Goal: Use online tool/utility: Utilize a website feature to perform a specific function

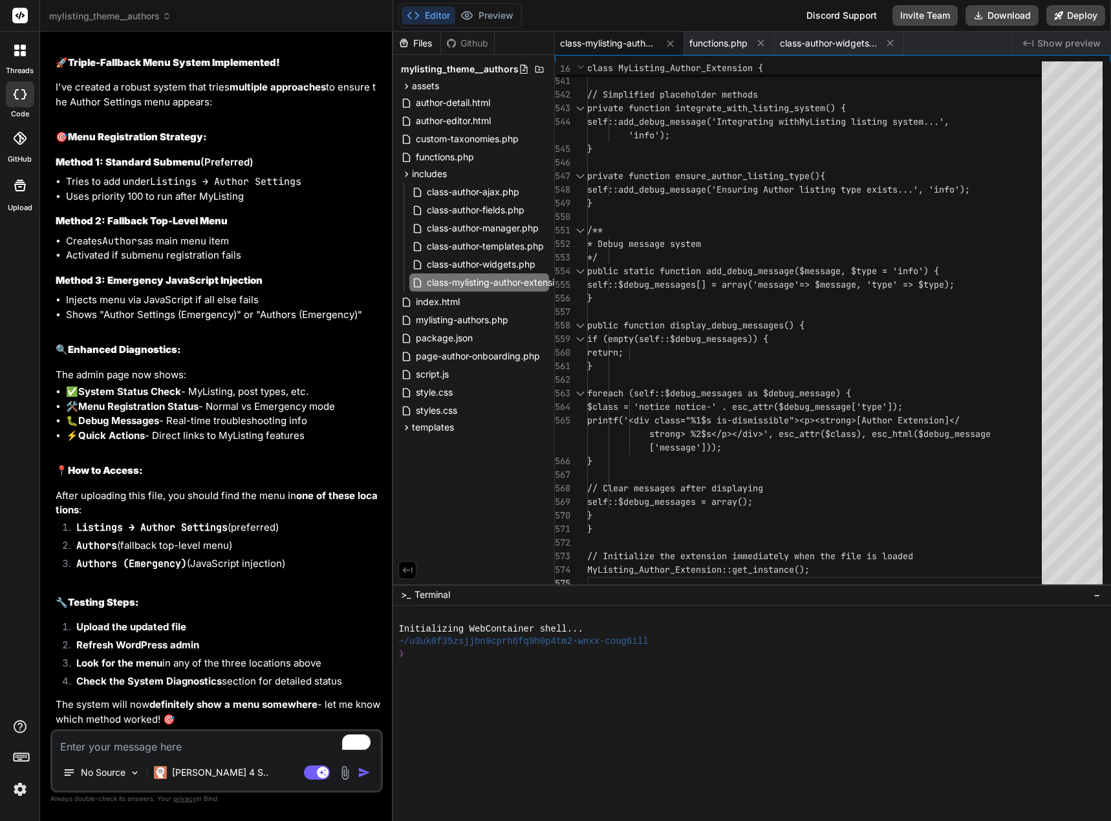
scroll to position [11964, 0]
click at [996, 15] on button "Download" at bounding box center [1001, 15] width 73 height 21
click at [138, 763] on div "No Source" at bounding box center [102, 773] width 88 height 26
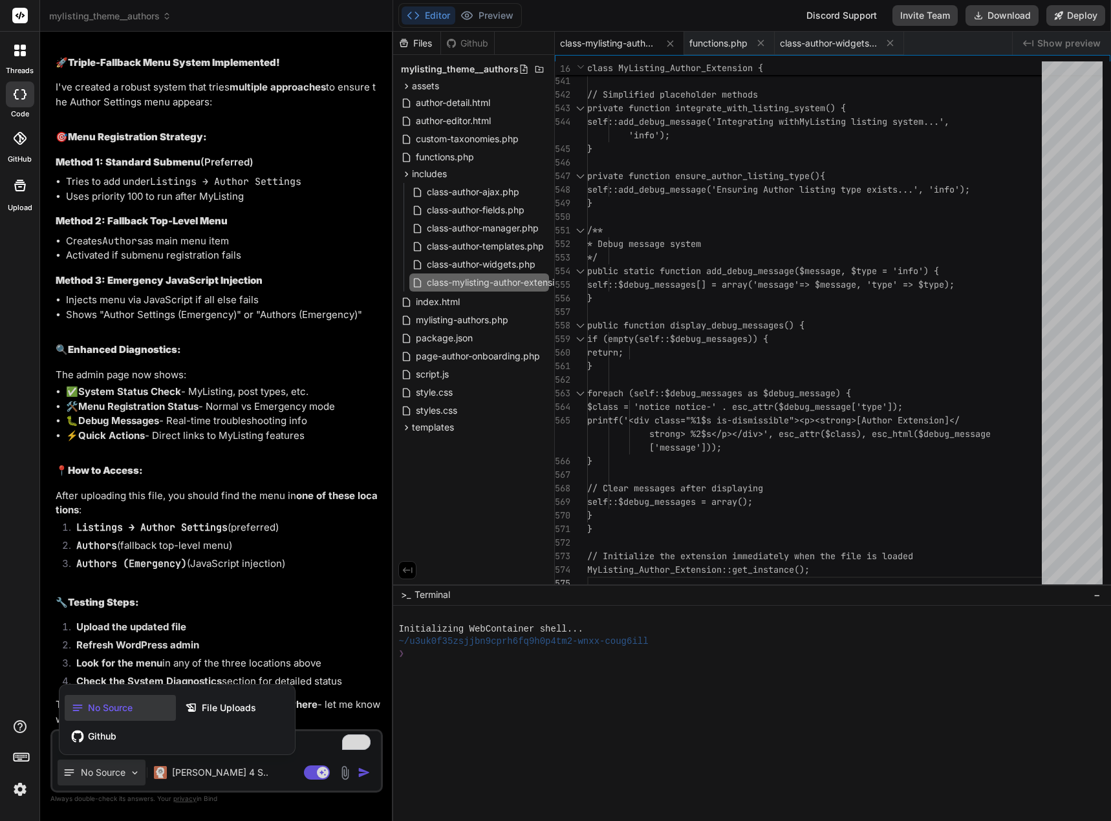
click at [311, 736] on div at bounding box center [555, 410] width 1111 height 821
type textarea "x"
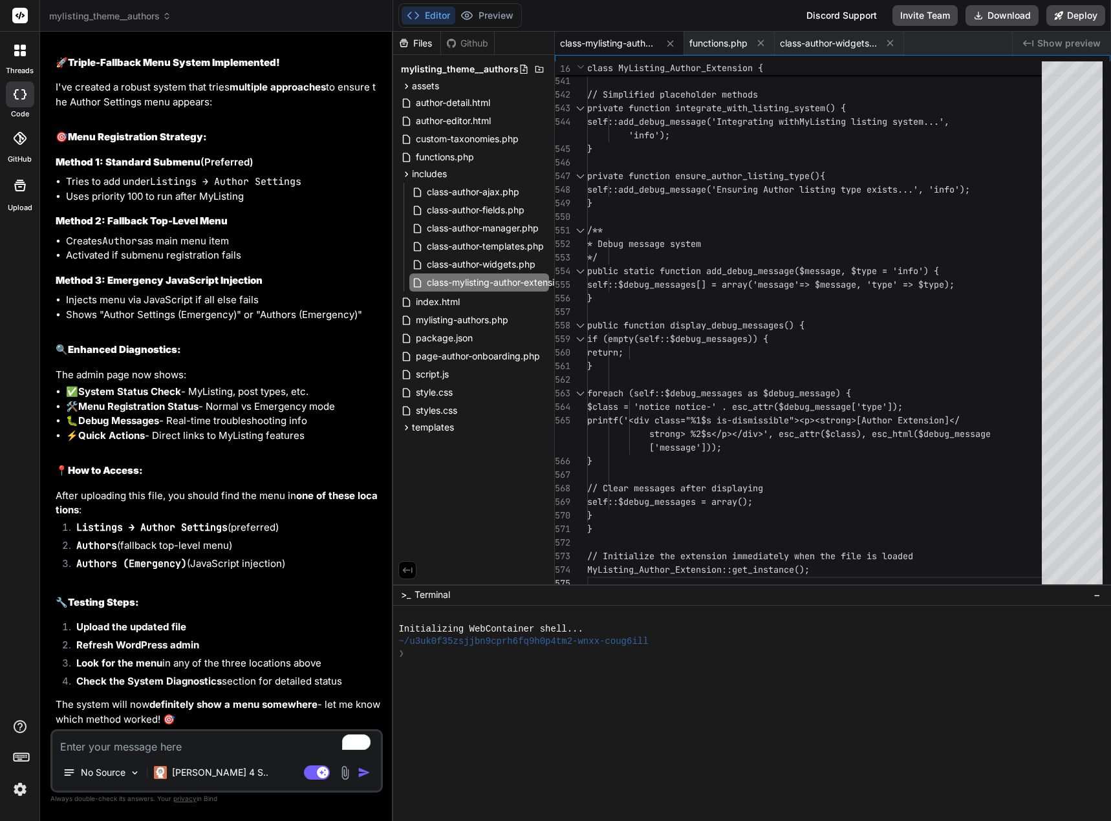
click at [297, 737] on textarea "To enrich screen reader interactions, please activate Accessibility in Grammarl…" at bounding box center [216, 742] width 328 height 23
click at [134, 747] on textarea "To enrich screen reader interactions, please activate Accessibility in Grammarl…" at bounding box center [216, 742] width 328 height 23
type textarea "i"
type textarea "x"
type textarea "i"
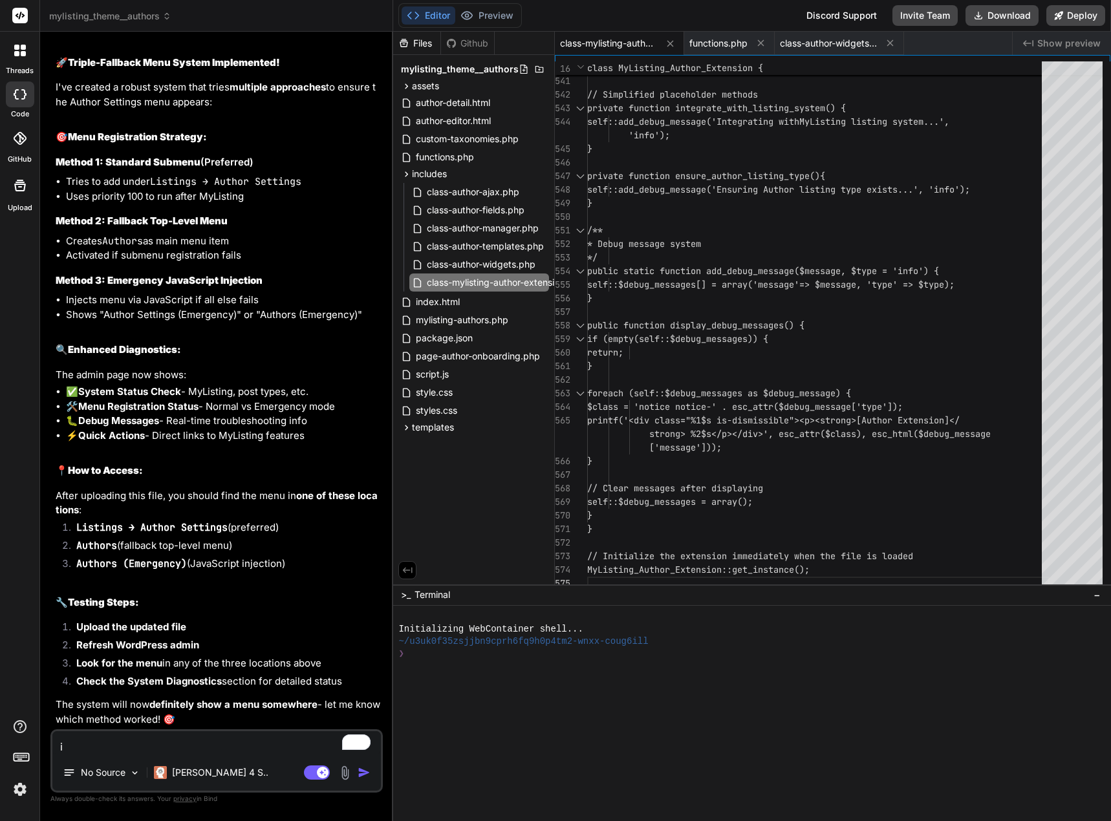
type textarea "x"
type textarea "i u"
type textarea "x"
type textarea "i up"
type textarea "x"
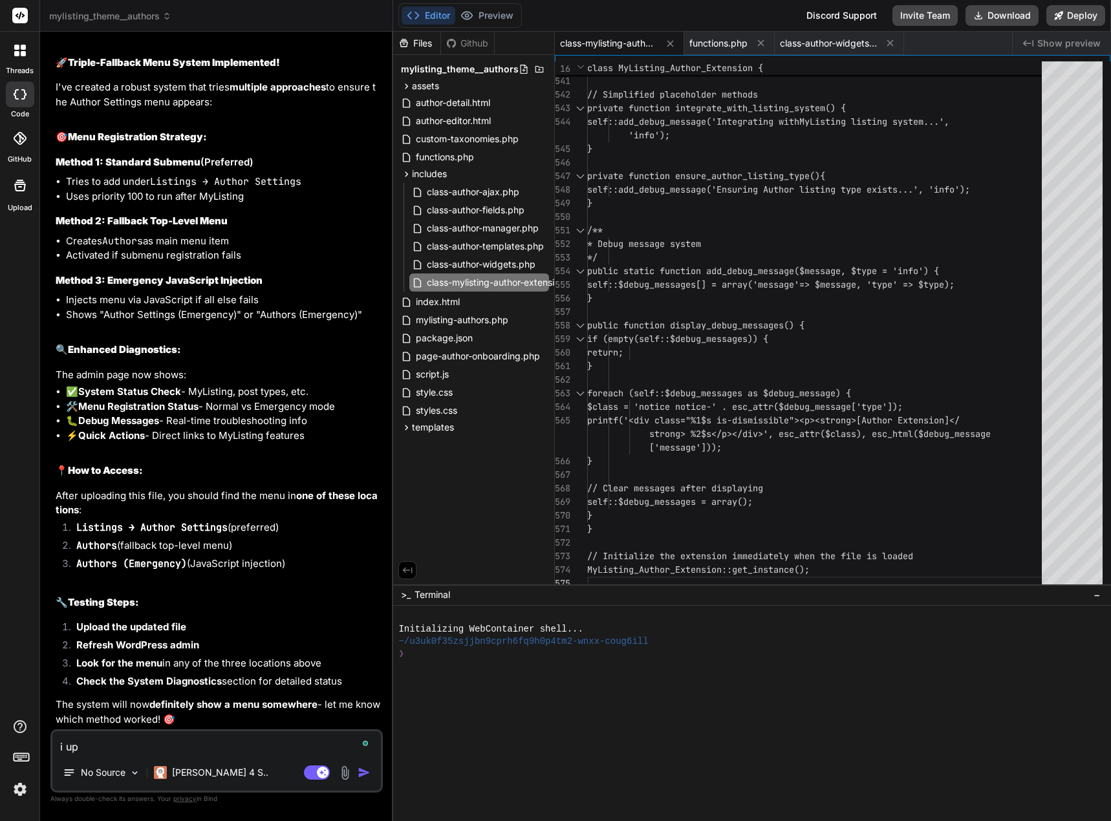
type textarea "i upd"
type textarea "x"
type textarea "i upda"
type textarea "x"
type textarea "i updat"
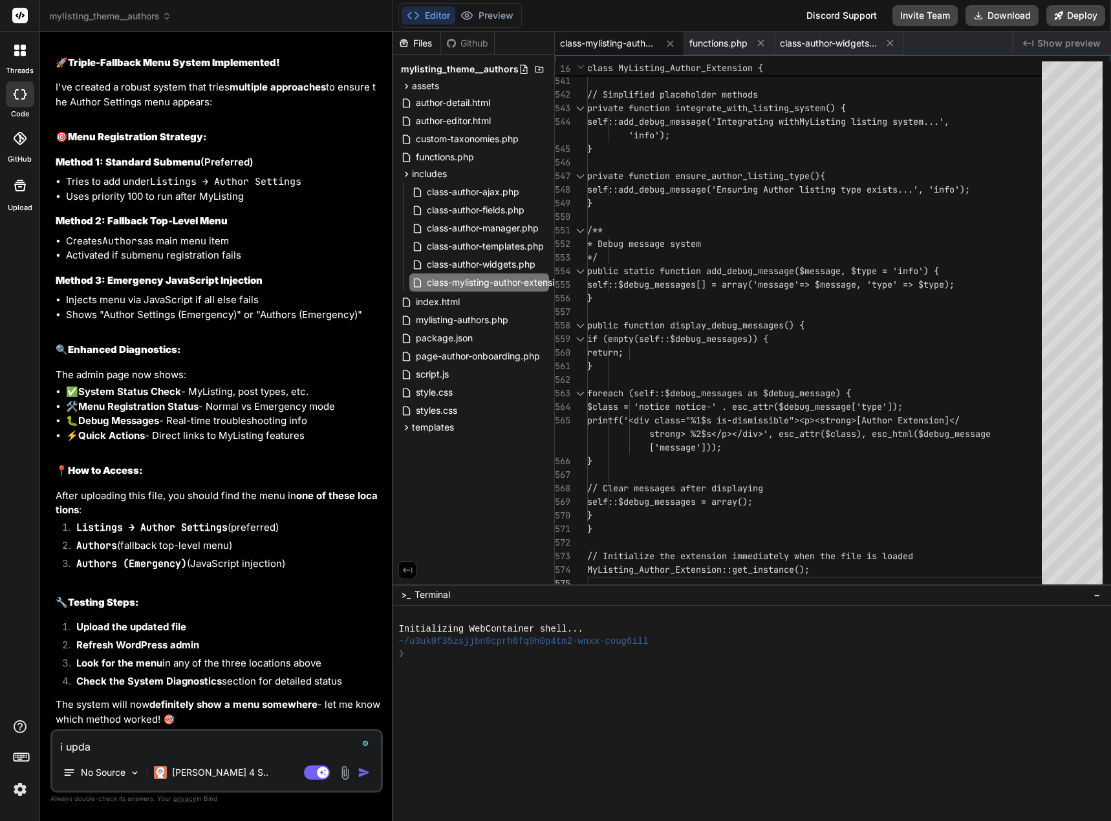
type textarea "x"
type textarea "i update"
type textarea "x"
type textarea "i updated"
type textarea "x"
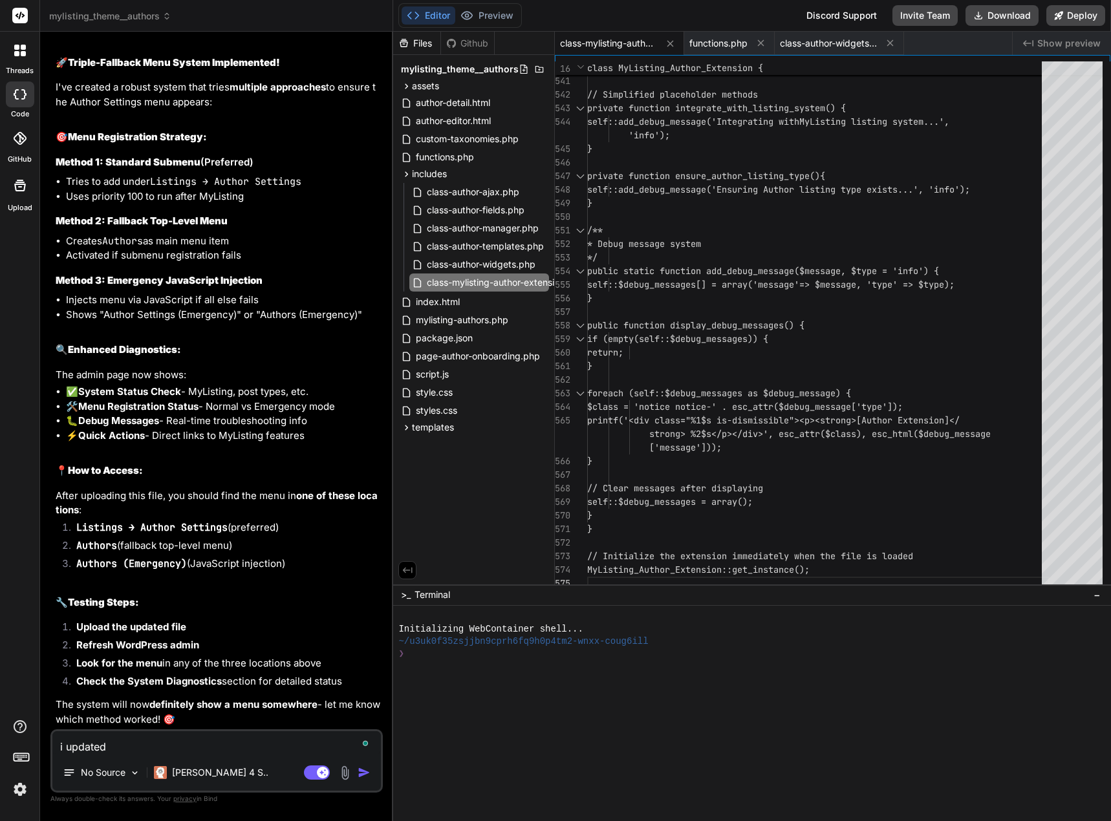
type textarea "i updated"
type textarea "x"
type textarea "i updated f"
type textarea "x"
type textarea "i updated fu"
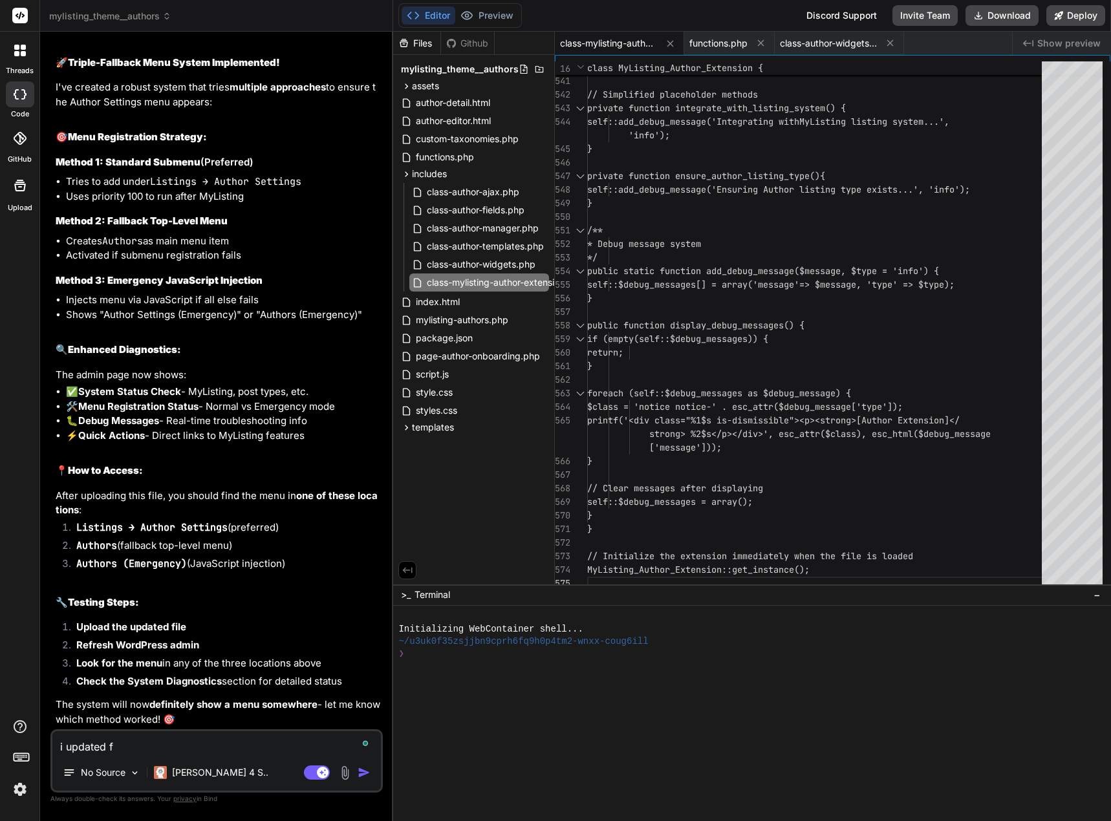
type textarea "x"
type textarea "i updated fun"
type textarea "x"
type textarea "i updated func"
type textarea "x"
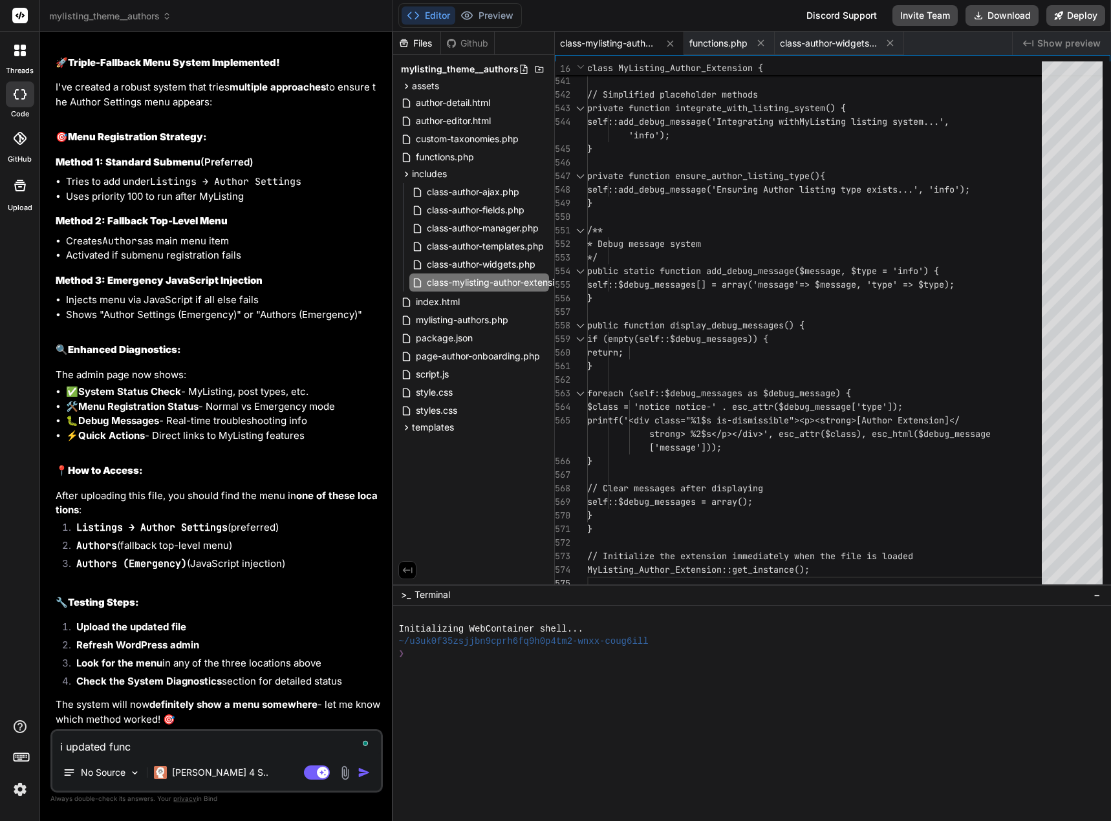
type textarea "i updated funct"
type textarea "x"
type textarea "i updated functi"
type textarea "x"
type textarea "i updated functio"
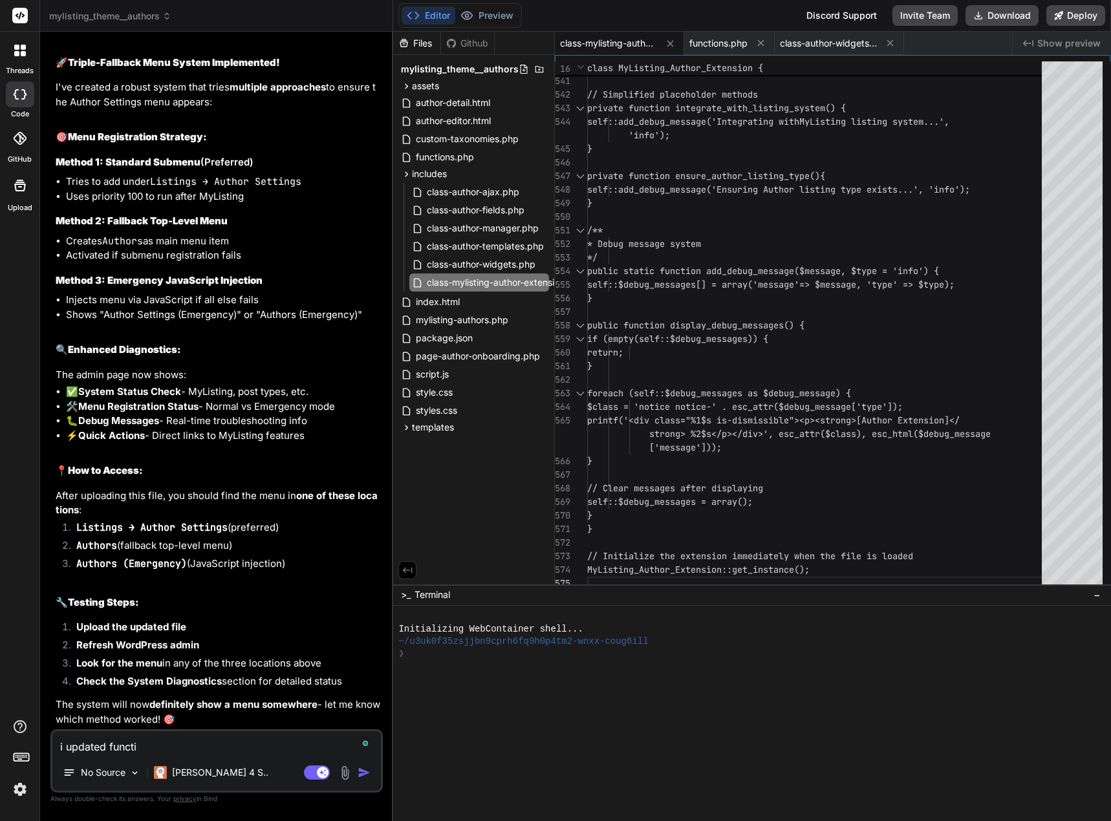
type textarea "x"
type textarea "i updated function"
type textarea "x"
type textarea "i updated functions"
type textarea "x"
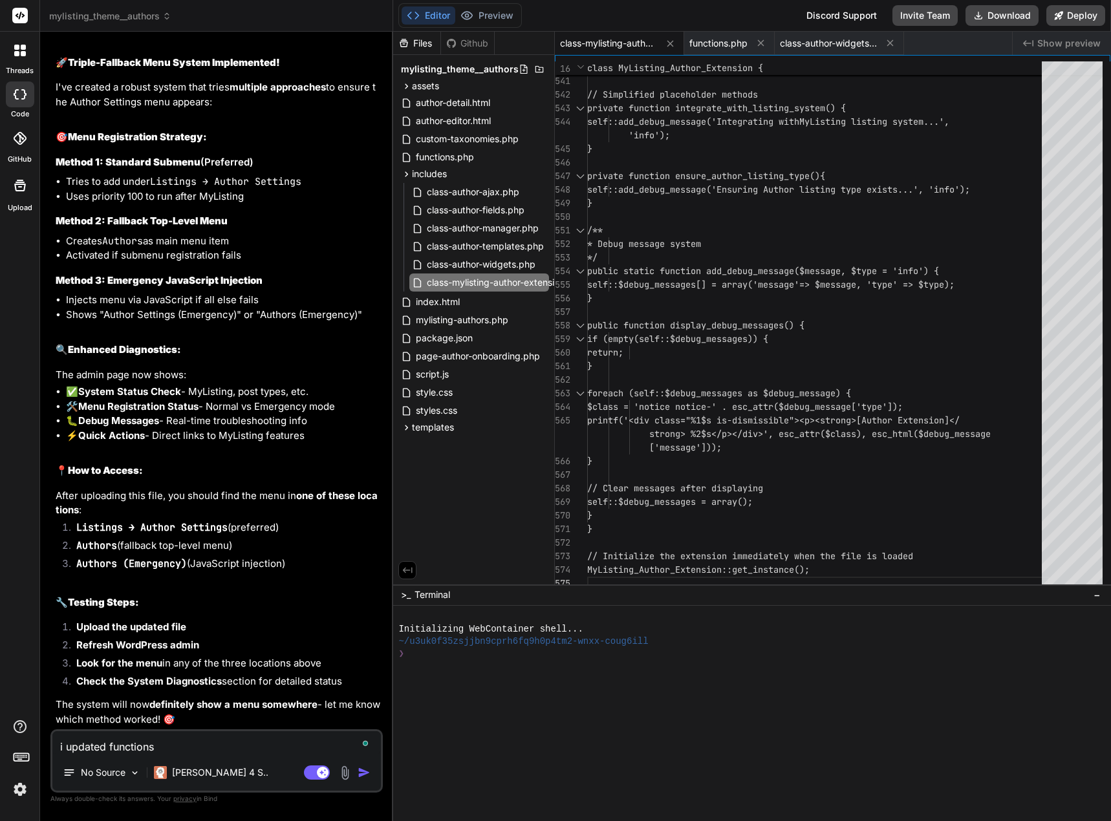
type textarea "i updated functions."
type textarea "x"
type textarea "i updated functions.p"
type textarea "x"
type textarea "i updated [DOMAIN_NAME]"
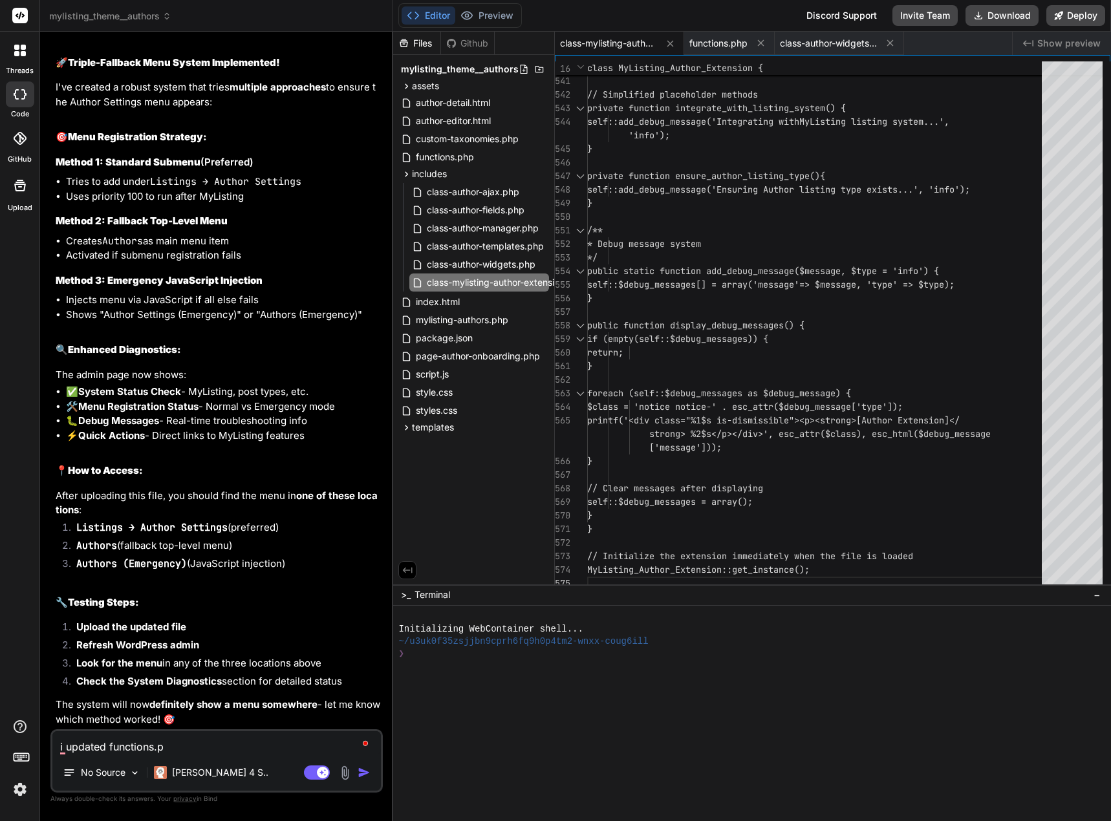
type textarea "x"
type textarea "i updated functions.php"
type textarea "x"
type textarea "i updated functions.php:"
type textarea "x"
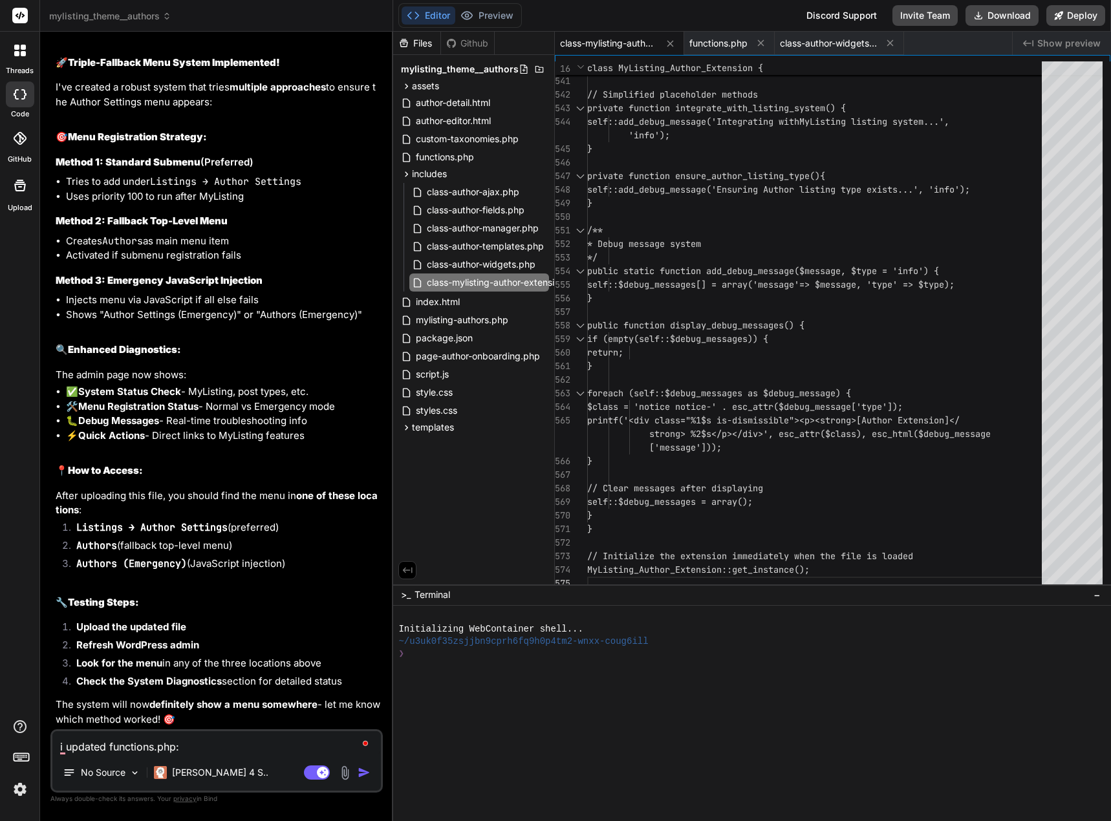
type textarea "i updated functions.php:"
type textarea "x"
paste textarea "<?php /** * Theme: MyListing Child * File: functions.php * Desc: Author directo…"
type textarea "i updated functions.php: <?php /** * Theme: MyListing Child * File: functions.p…"
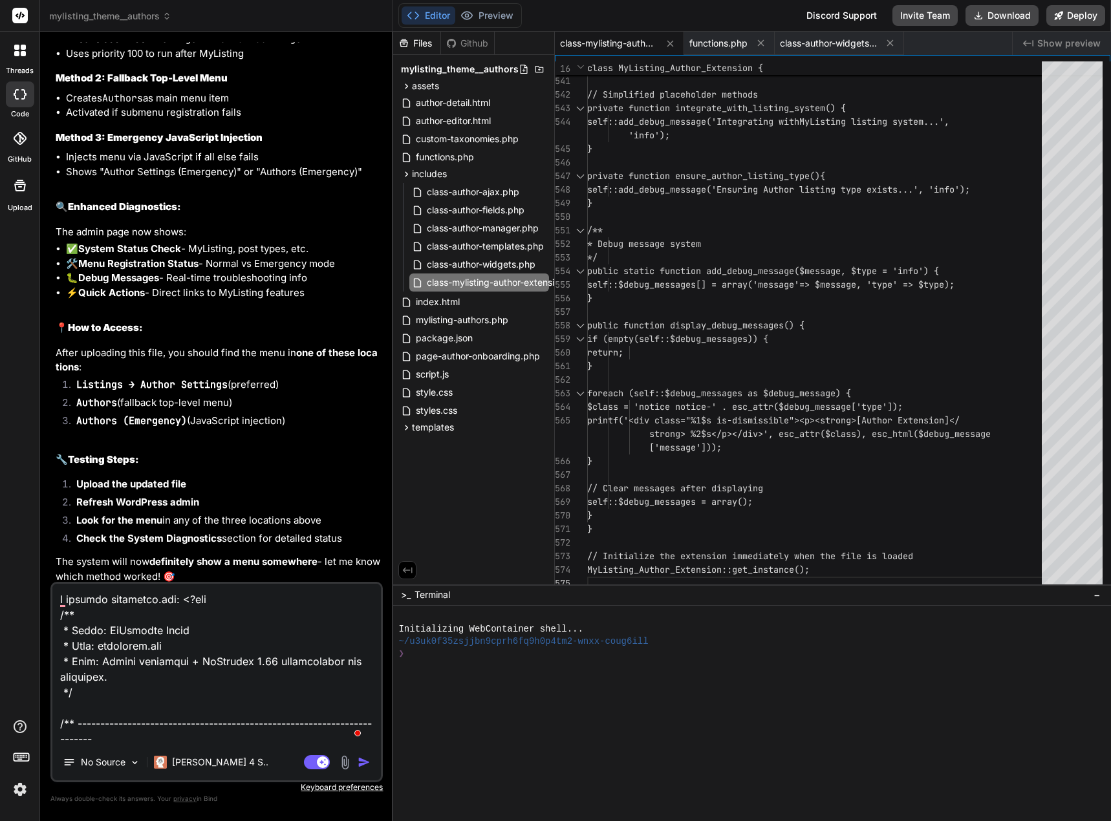
scroll to position [7355, 0]
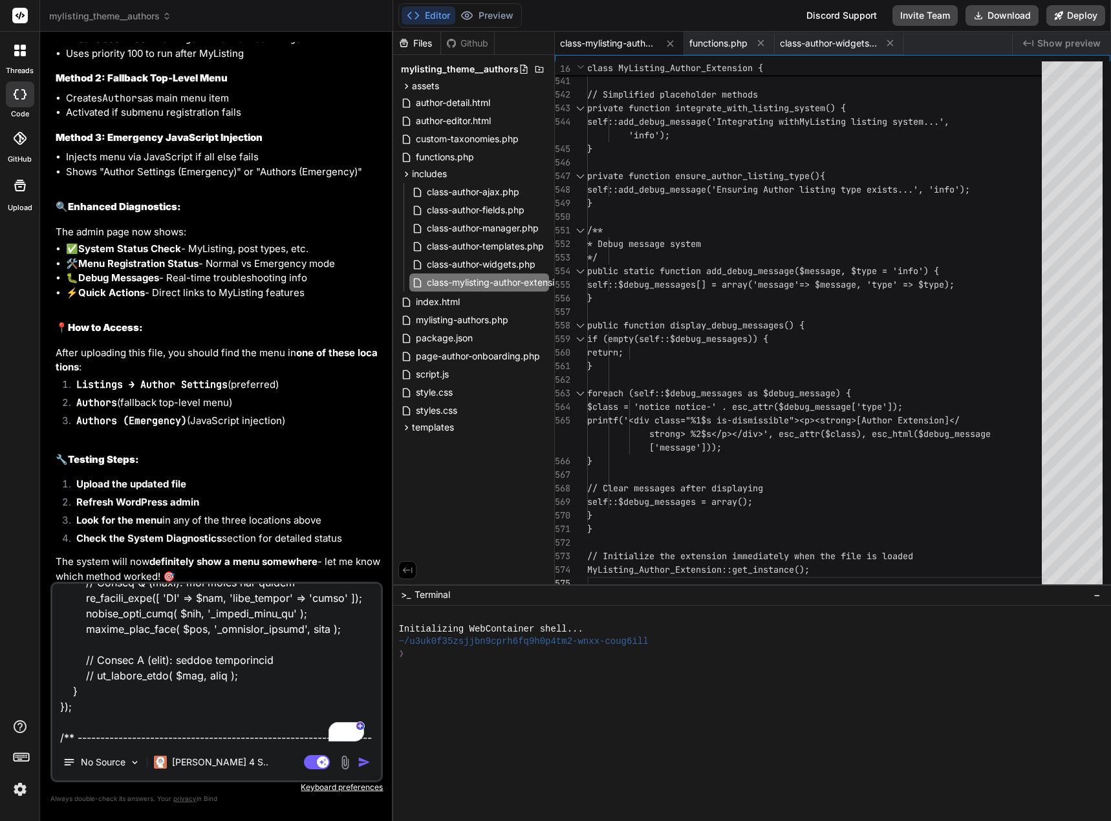
type textarea "x"
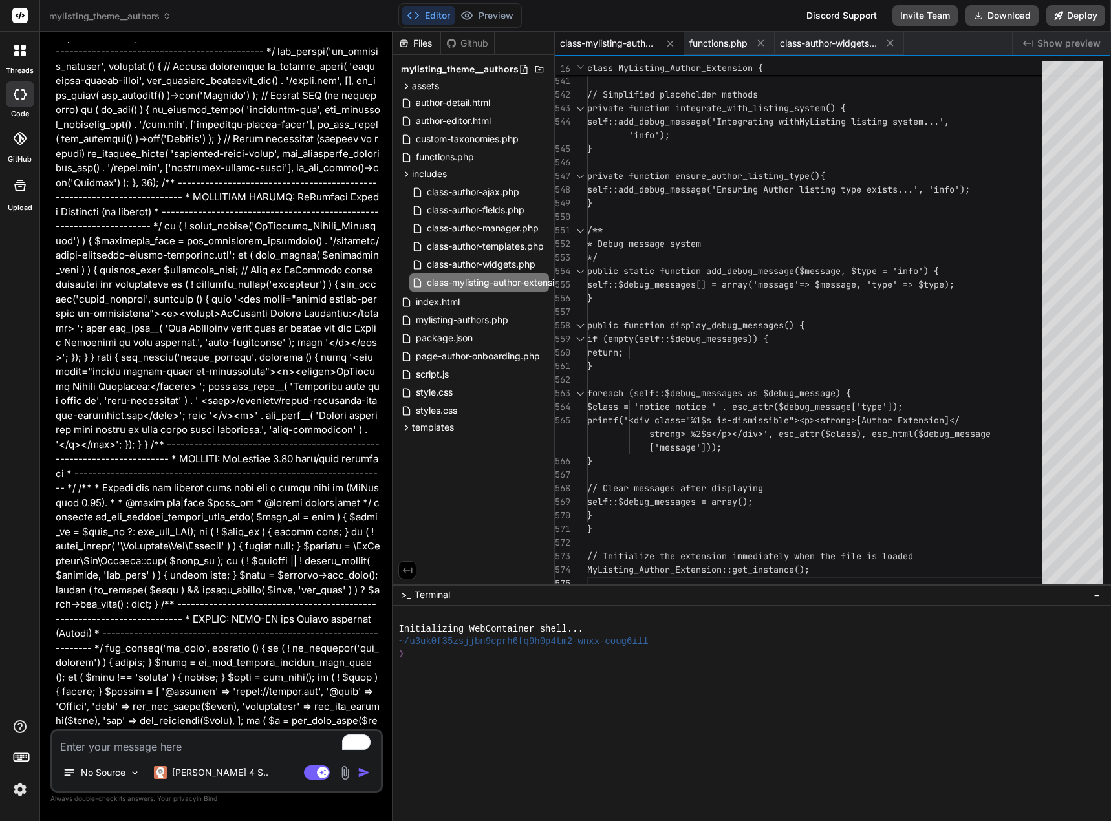
scroll to position [12651, 0]
click at [314, 766] on rect at bounding box center [317, 772] width 26 height 14
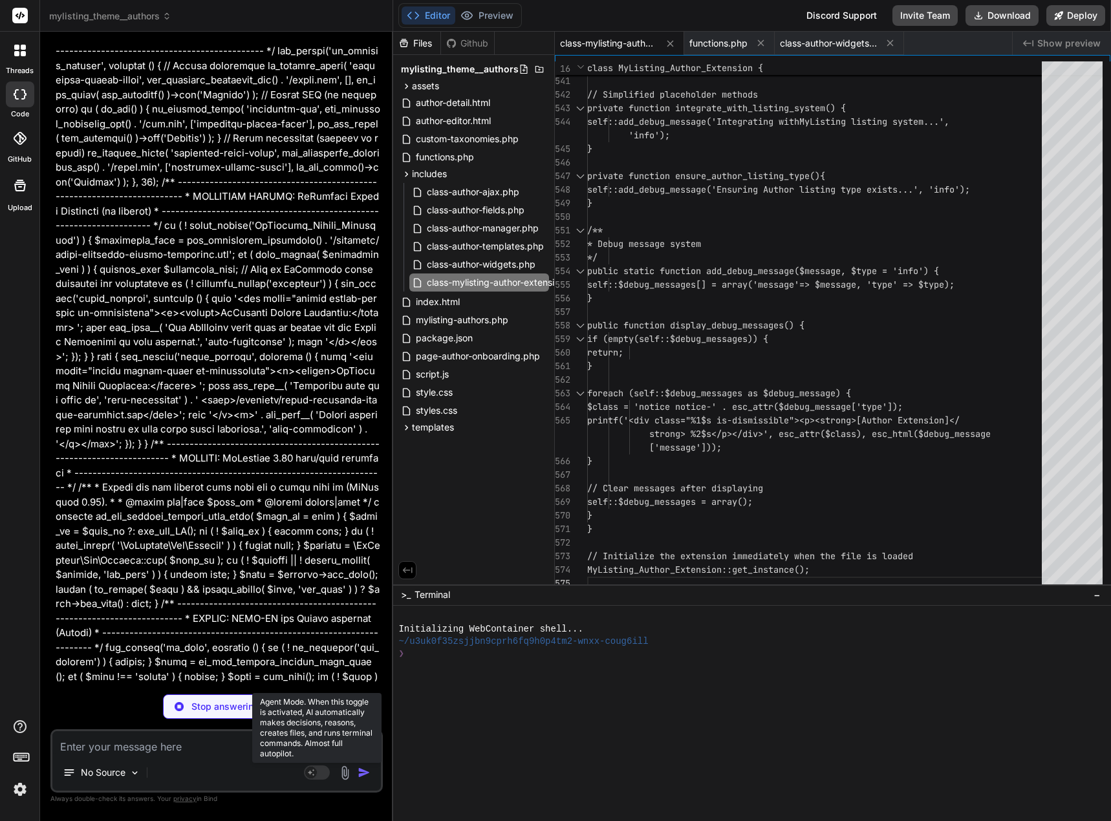
click at [325, 769] on rect at bounding box center [317, 772] width 26 height 14
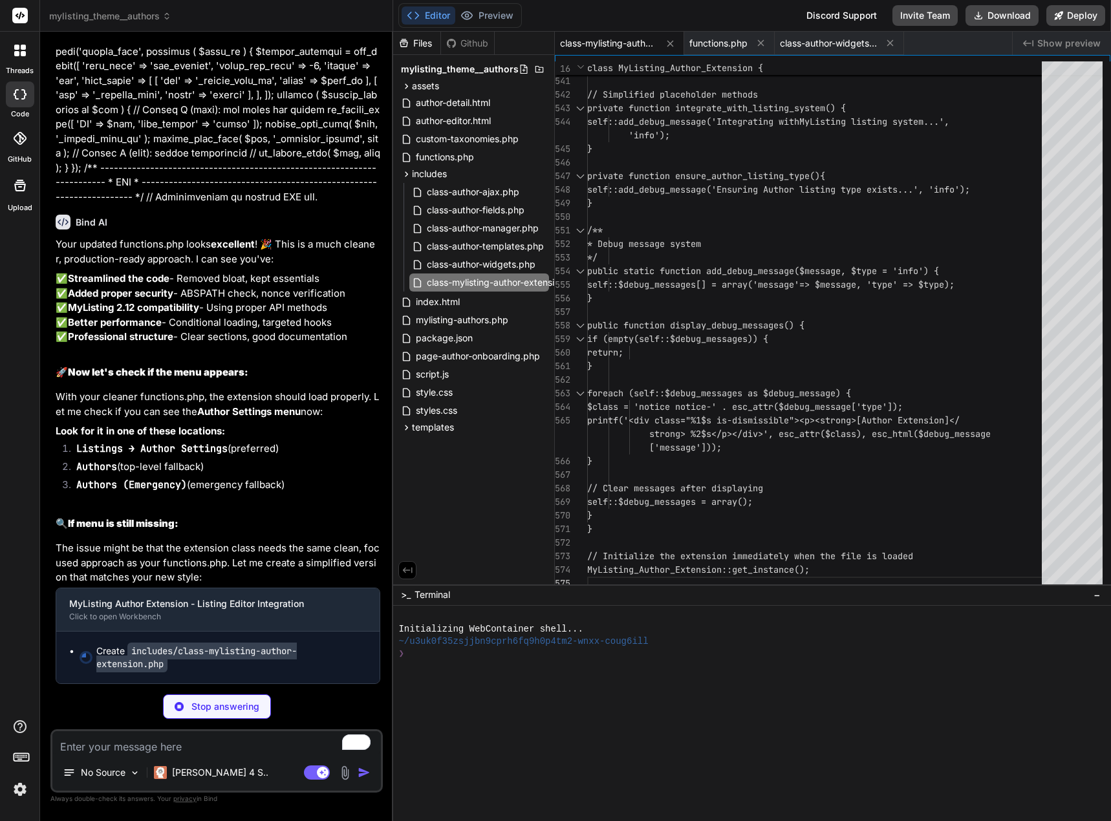
scroll to position [15382, 0]
type textarea "x"
type textarea "} // Initialize the extension MyListing_Author_Extension::get_instance();"
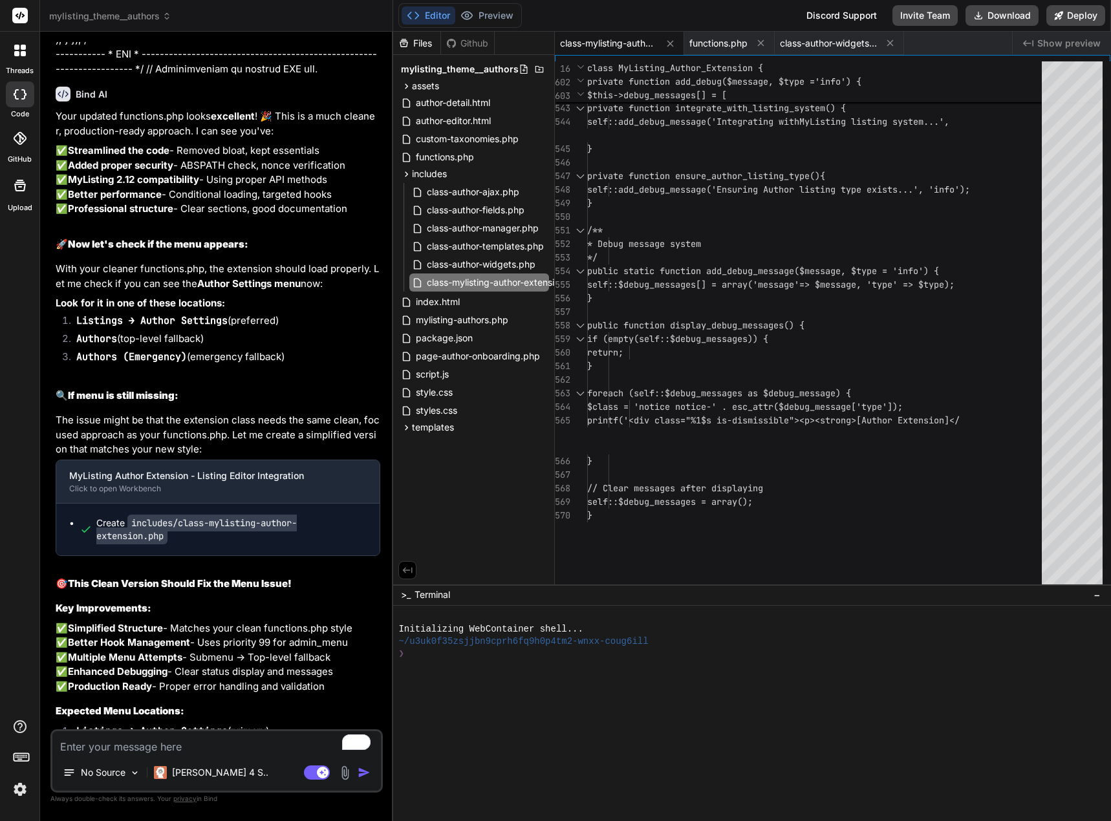
type textarea "x"
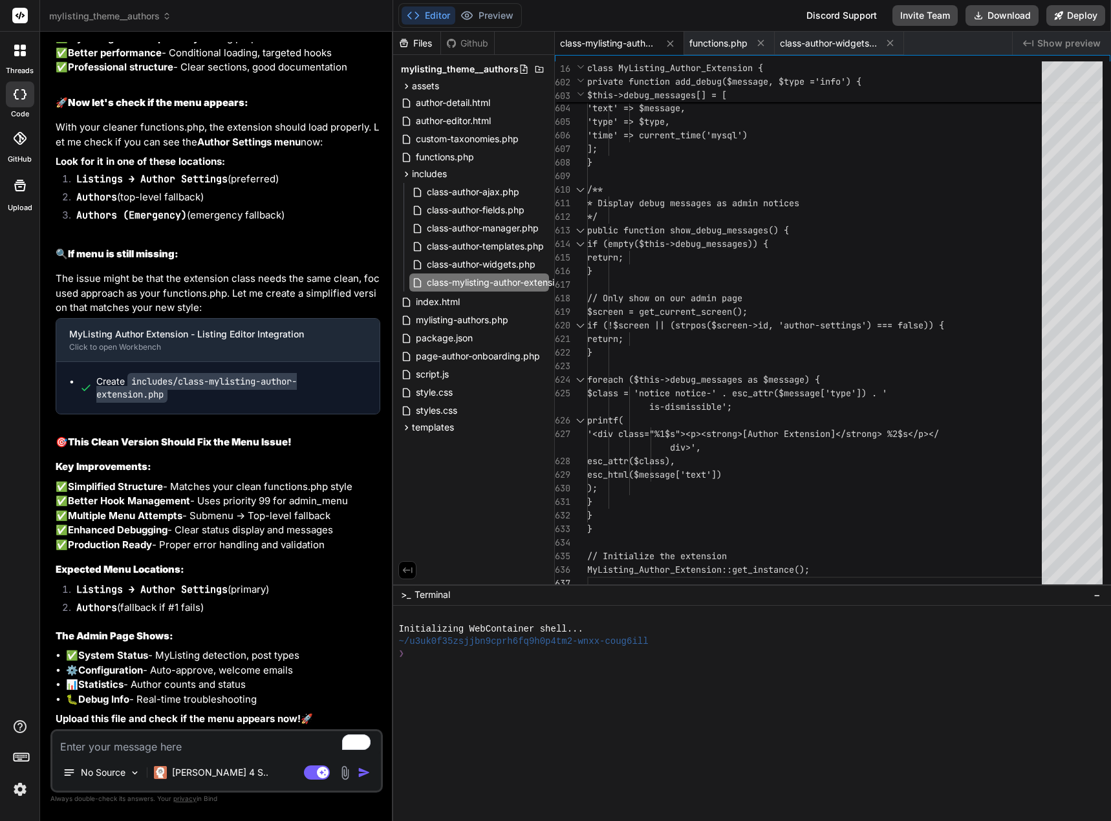
scroll to position [15710, 0]
click at [239, 375] on div "Create includes/class-mylisting-author-extension.php" at bounding box center [231, 388] width 270 height 26
click at [520, 282] on span "class-mylisting-author-extension.php" at bounding box center [505, 283] width 160 height 16
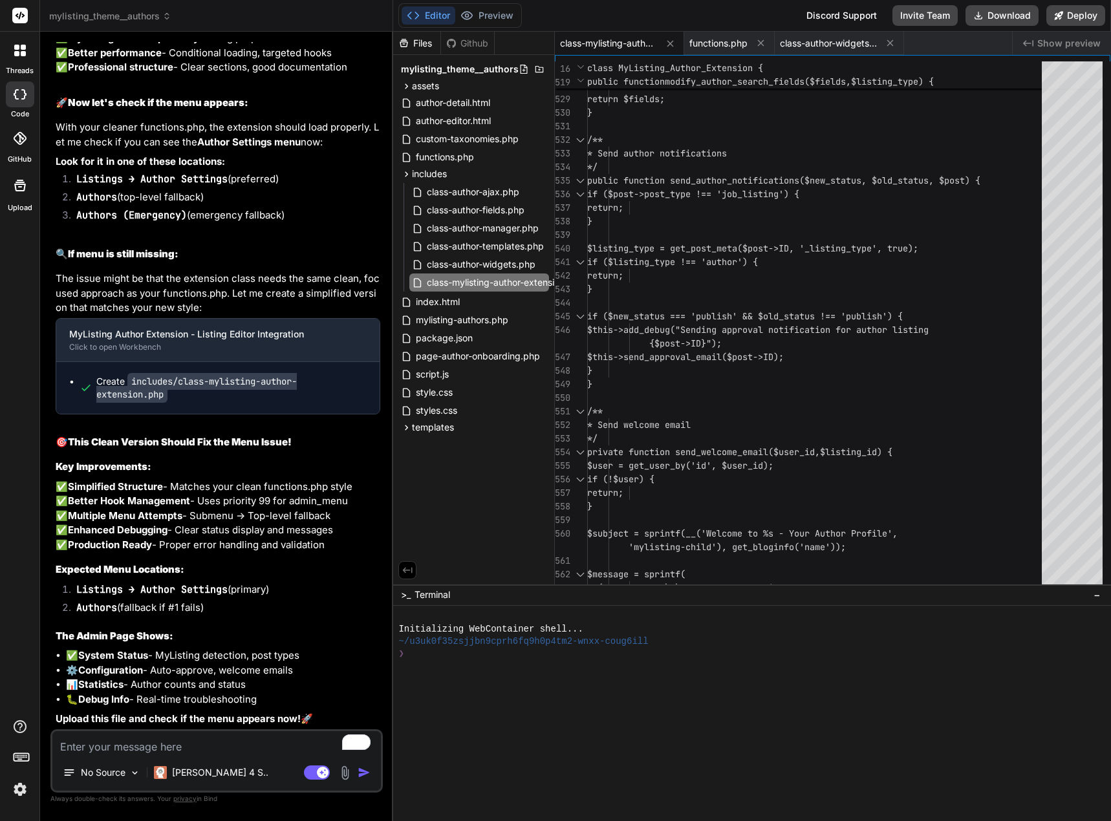
click at [92, 744] on textarea "To enrich screen reader interactions, please activate Accessibility in Grammarl…" at bounding box center [216, 742] width 328 height 23
type textarea "i"
type textarea "x"
type textarea "i"
type textarea "x"
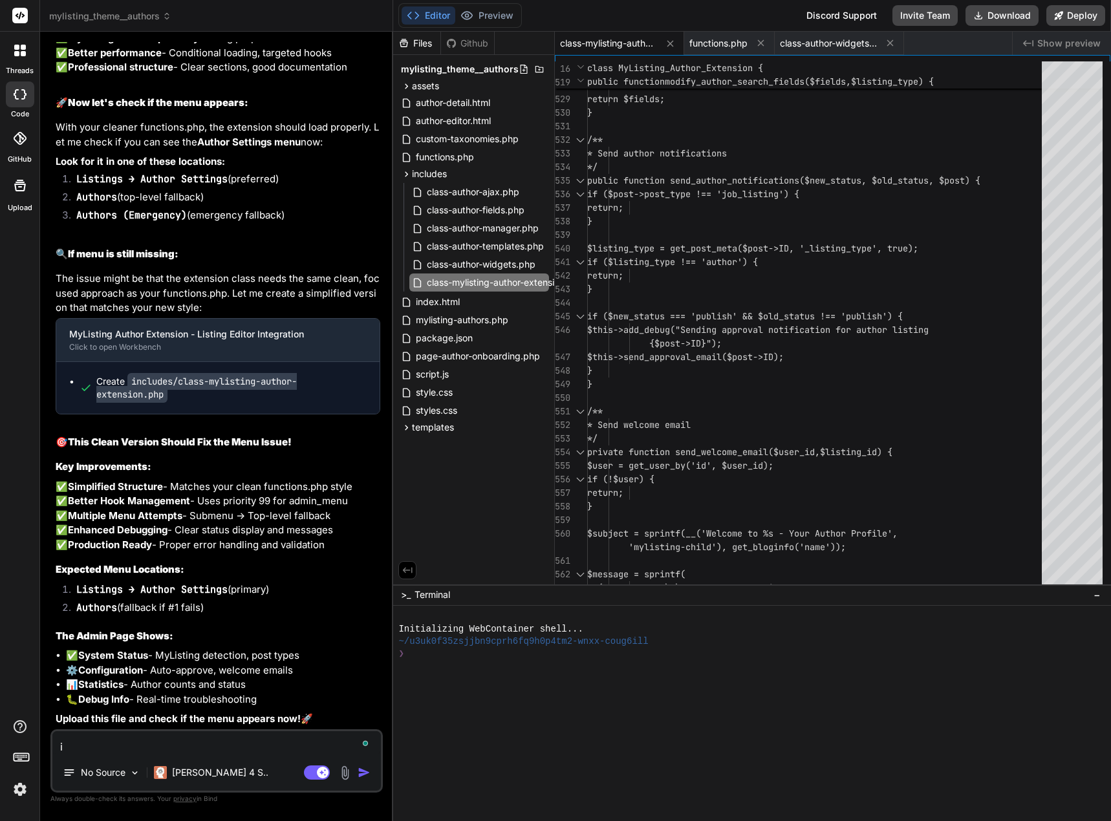
type textarea "i a"
type textarea "x"
type textarea "i al"
type textarea "x"
type textarea "i als"
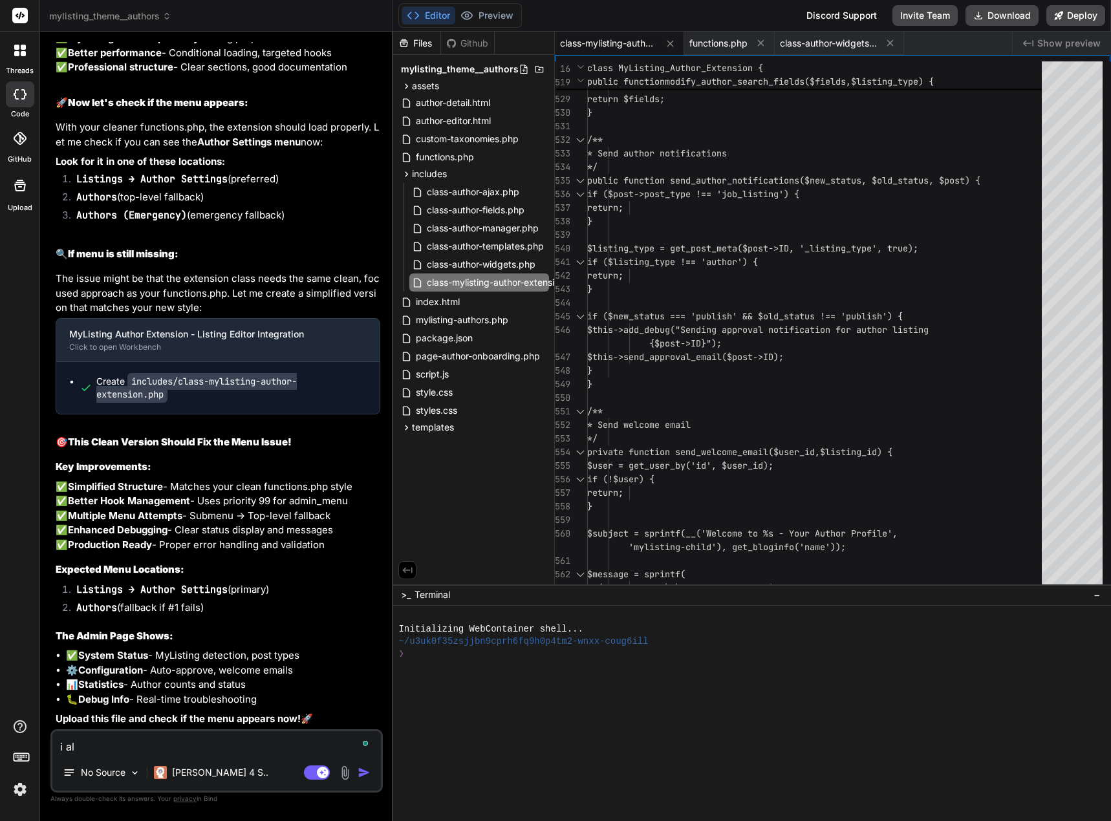
type textarea "x"
type textarea "i also"
type textarea "x"
type textarea "i also"
type textarea "x"
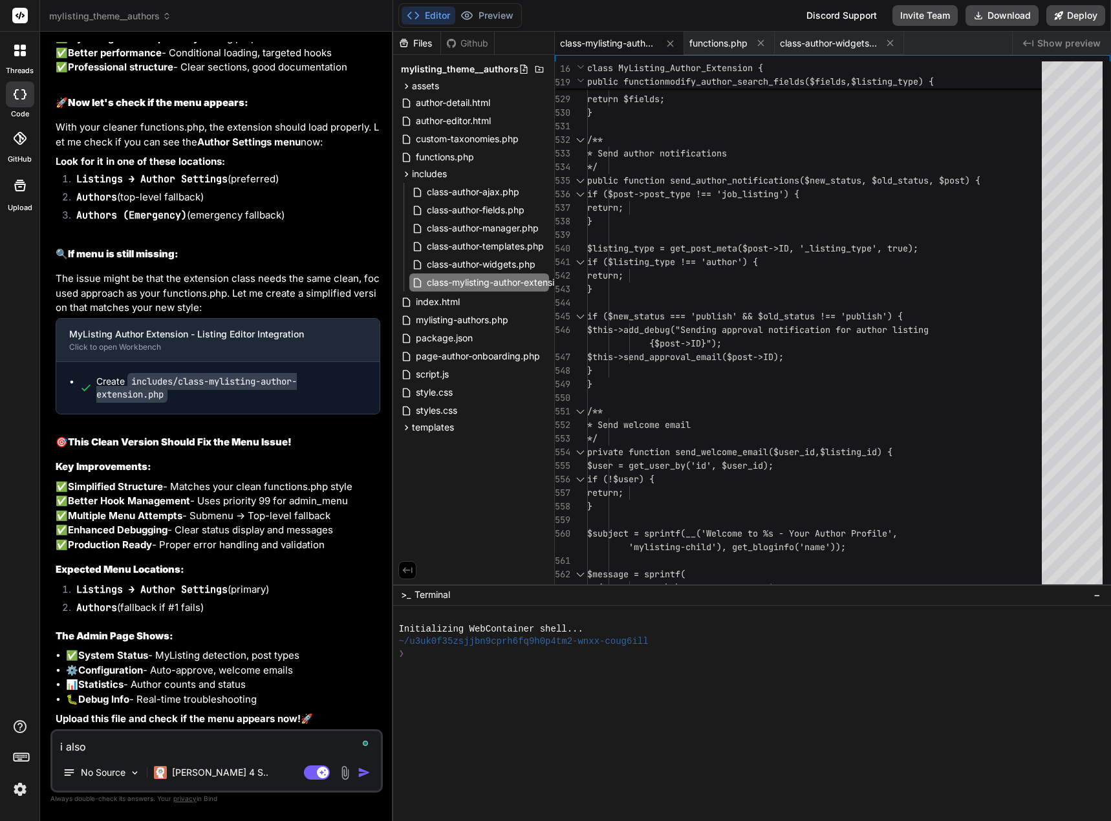
type textarea "i also g"
type textarea "x"
type textarea "i also go"
type textarea "x"
type textarea "i also got"
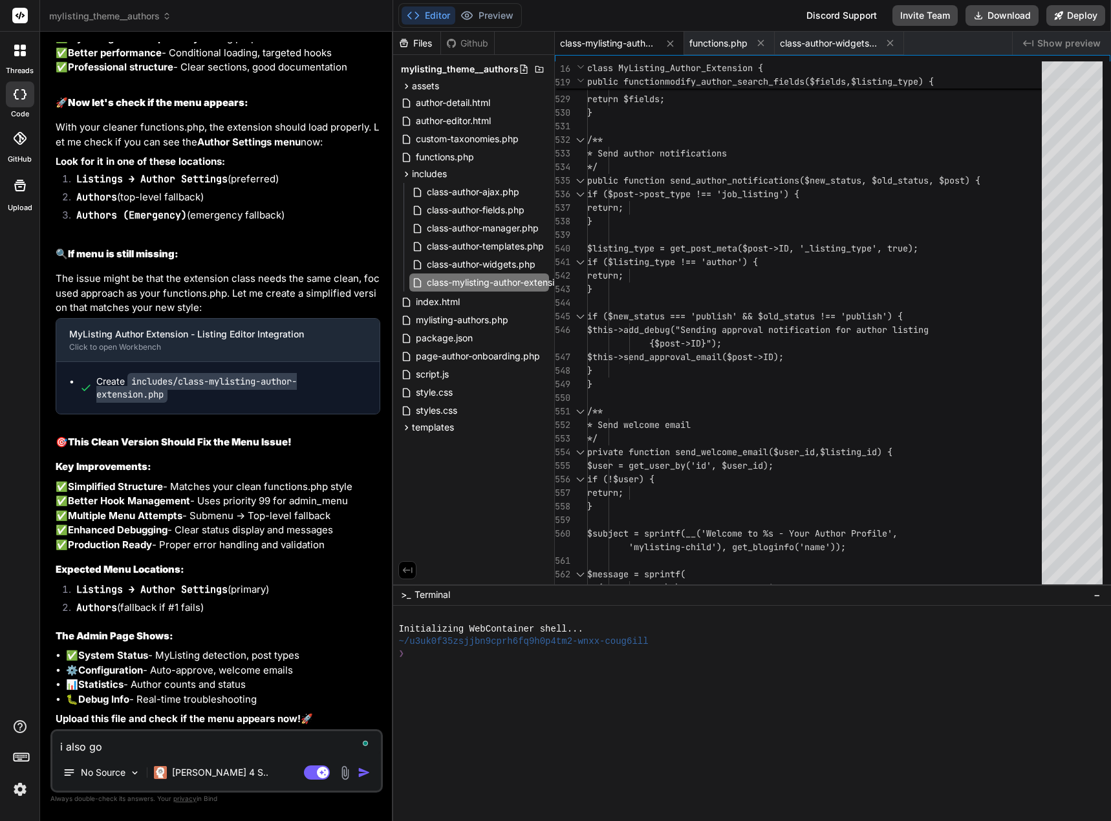
type textarea "x"
type textarea "i also got"
type textarea "x"
type textarea "i also got e"
type textarea "x"
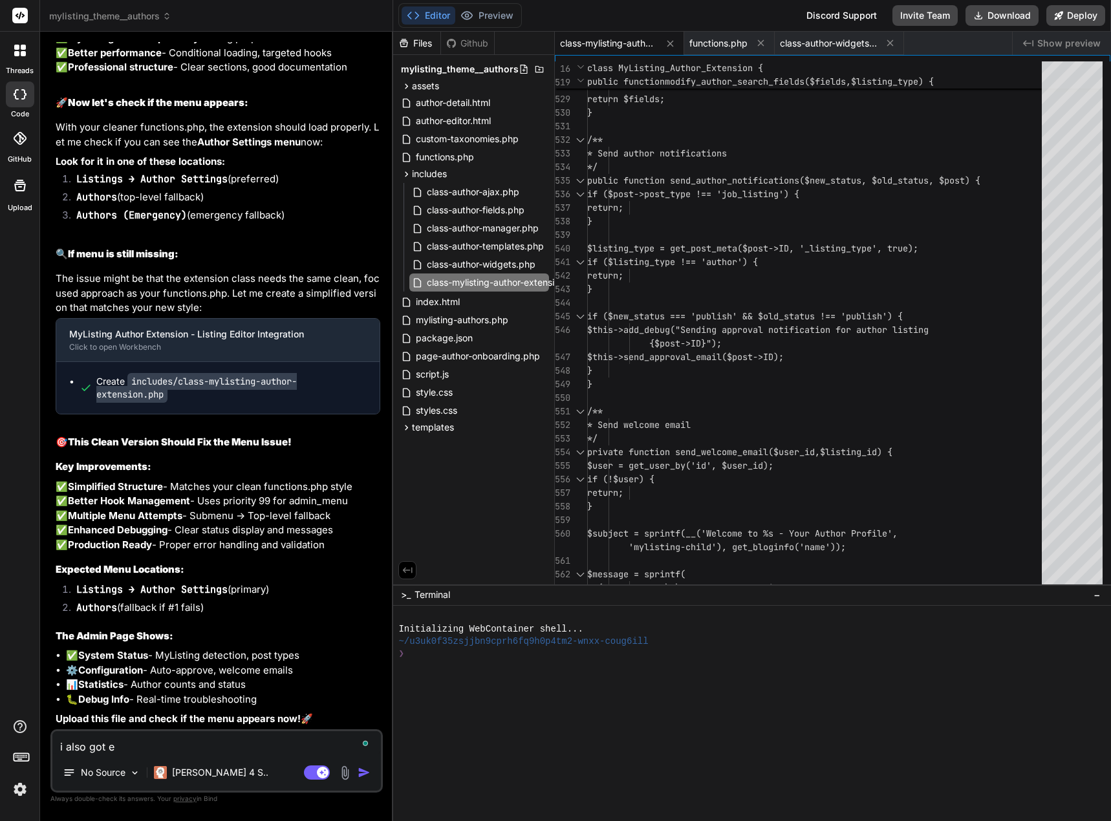
type textarea "i also got er"
type textarea "x"
type textarea "i also got err"
type textarea "x"
type textarea "i also got erro"
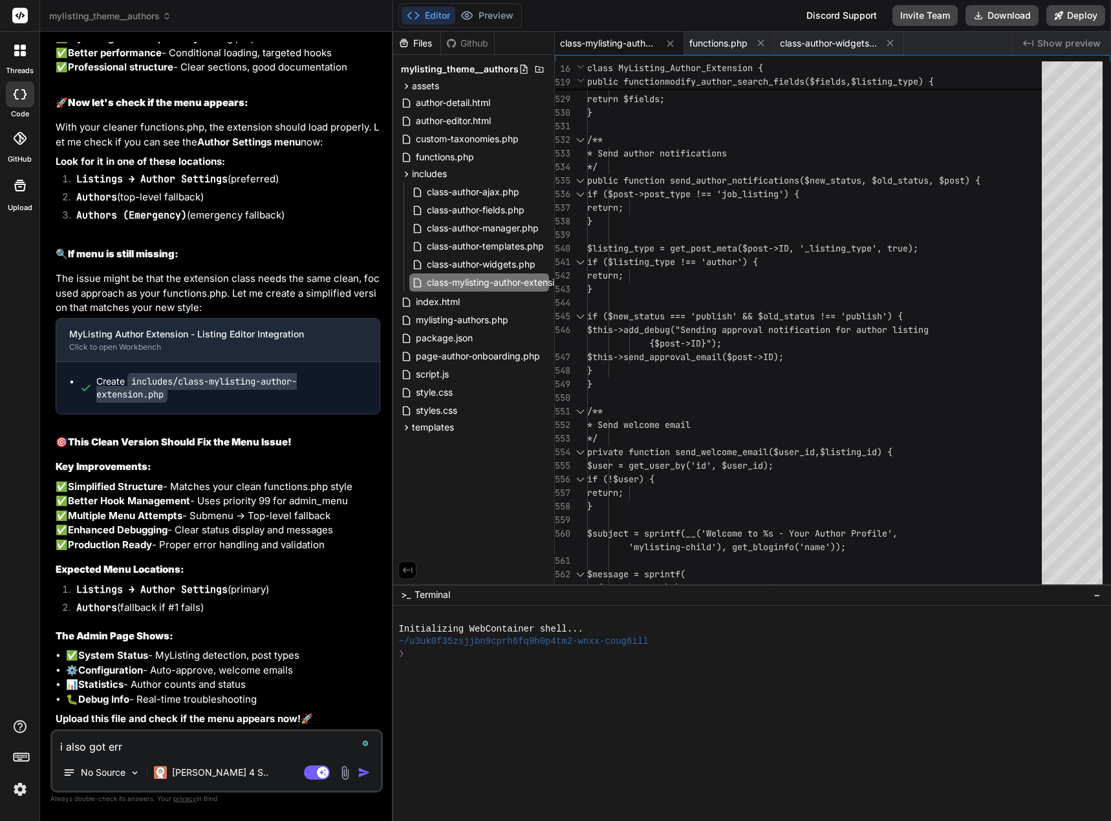
type textarea "x"
type textarea "i also got error"
type textarea "x"
type textarea "i also got error:"
type textarea "x"
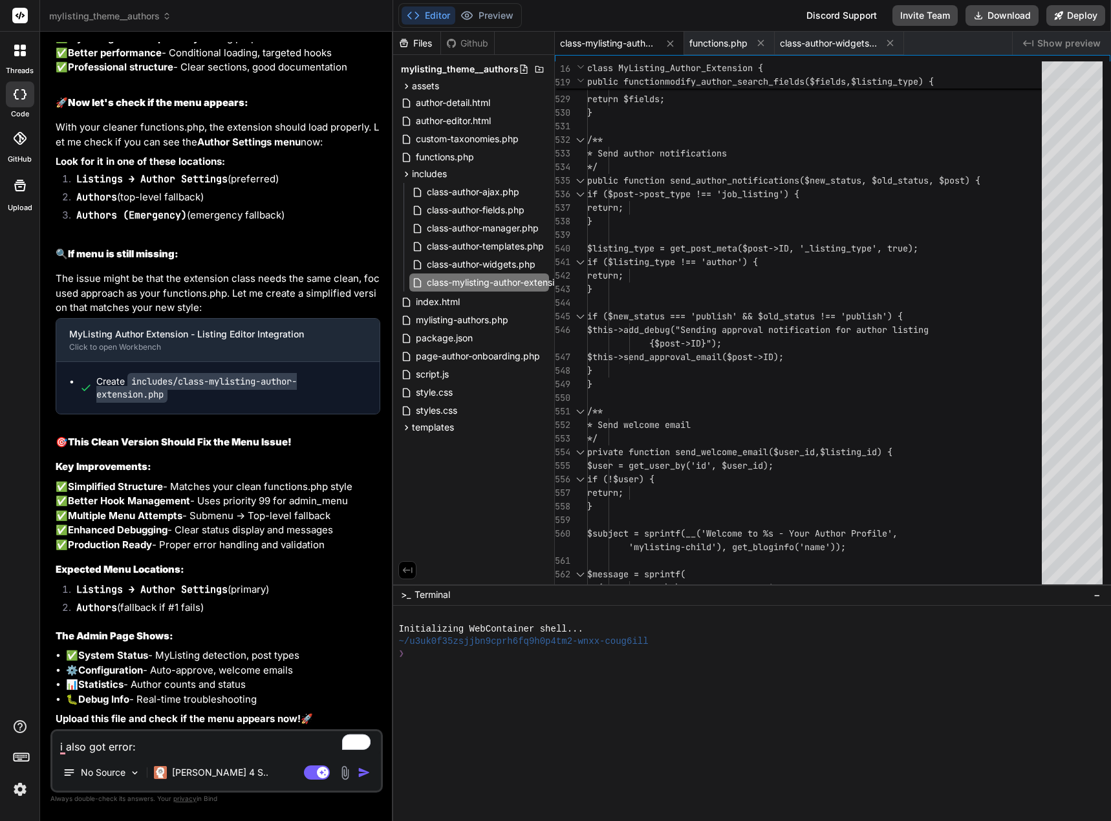
type textarea "i also got error:"
type textarea "x"
paste textarea "MyListing Author Extension: The MyListing theme must be active for the Author E…"
type textarea "i also got error: MyListing Author Extension: The MyListing theme must be activ…"
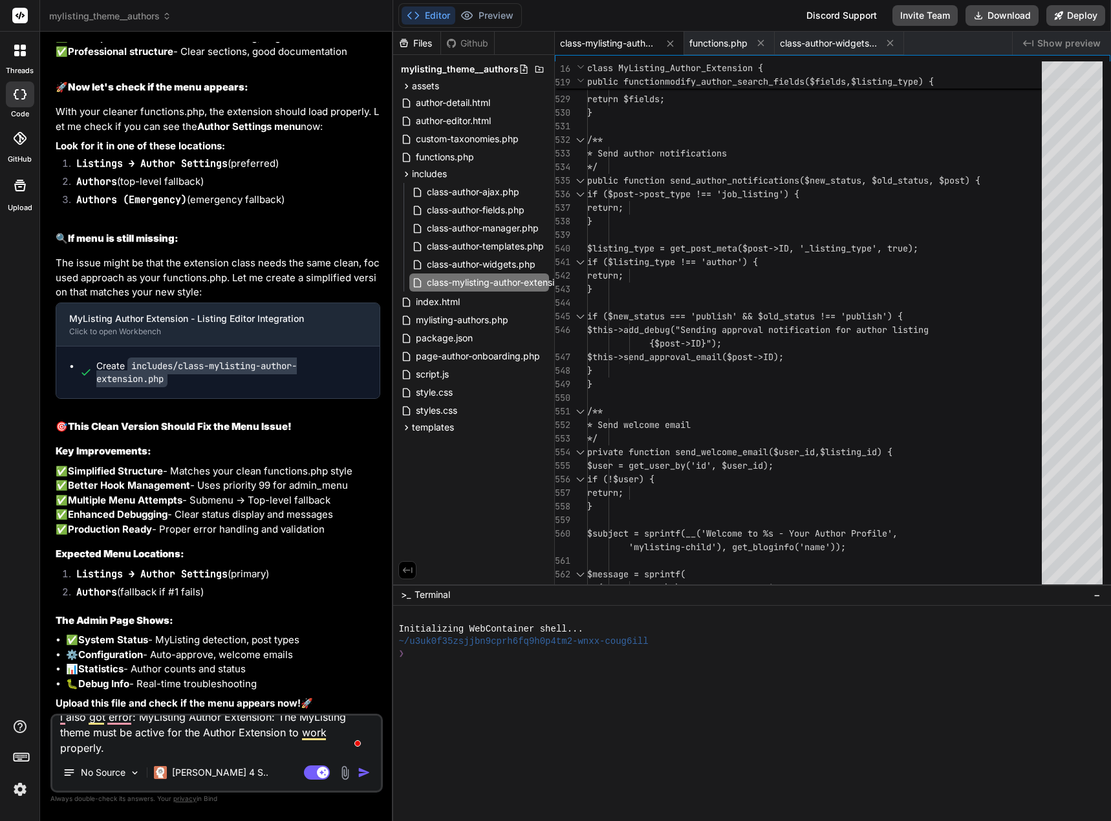
type textarea "x"
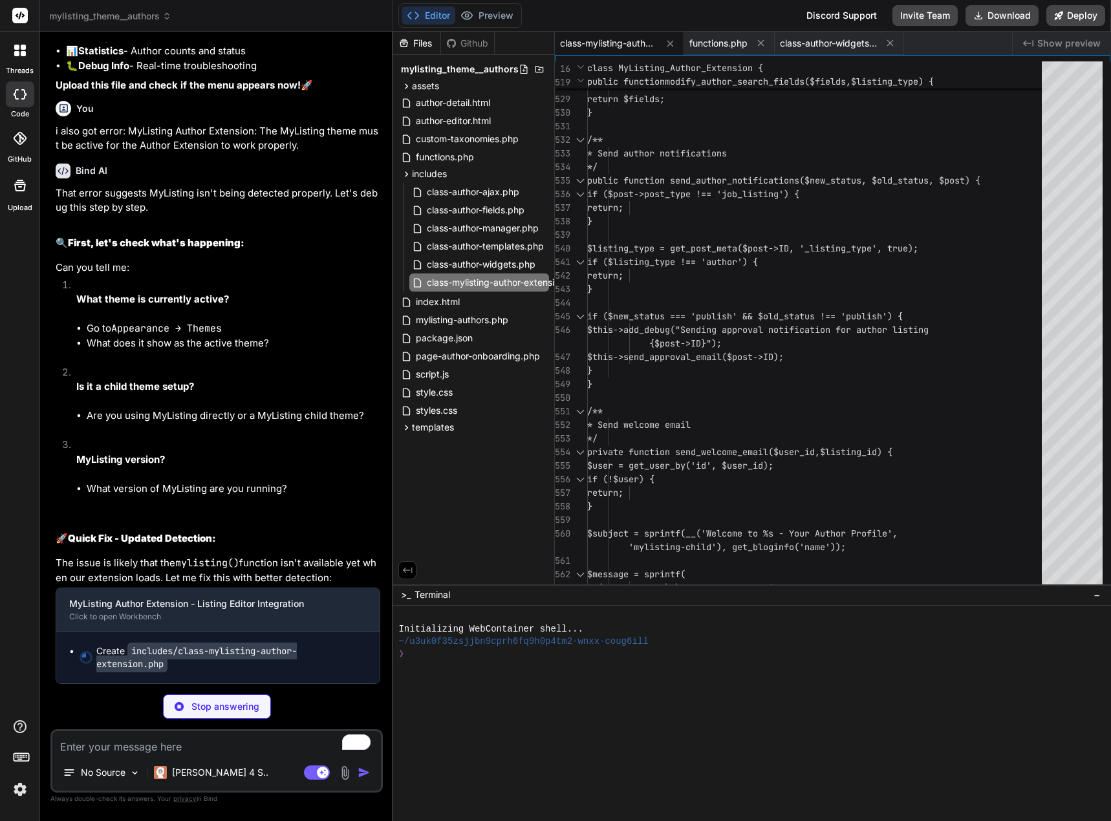
scroll to position [16344, 0]
type textarea "x"
type textarea "// Initialize the extension MyListing_Author_Extension::get_instance();"
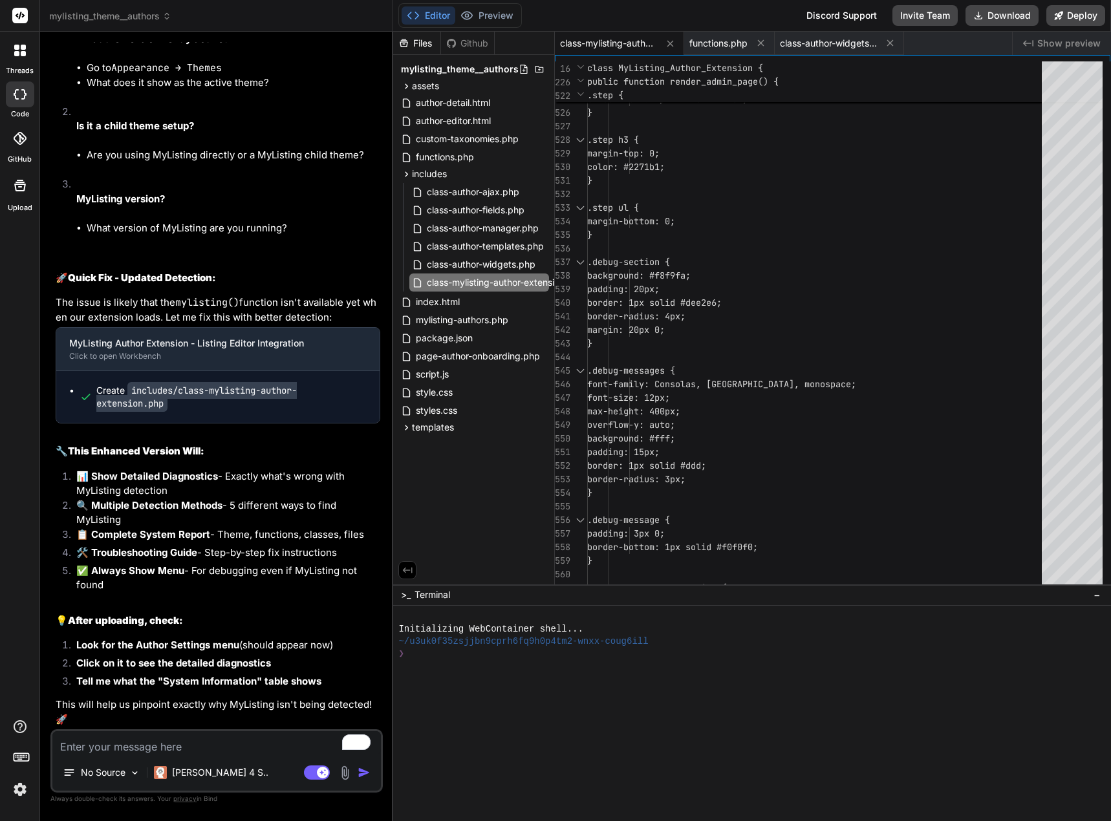
scroll to position [16605, 0]
type textarea "x"
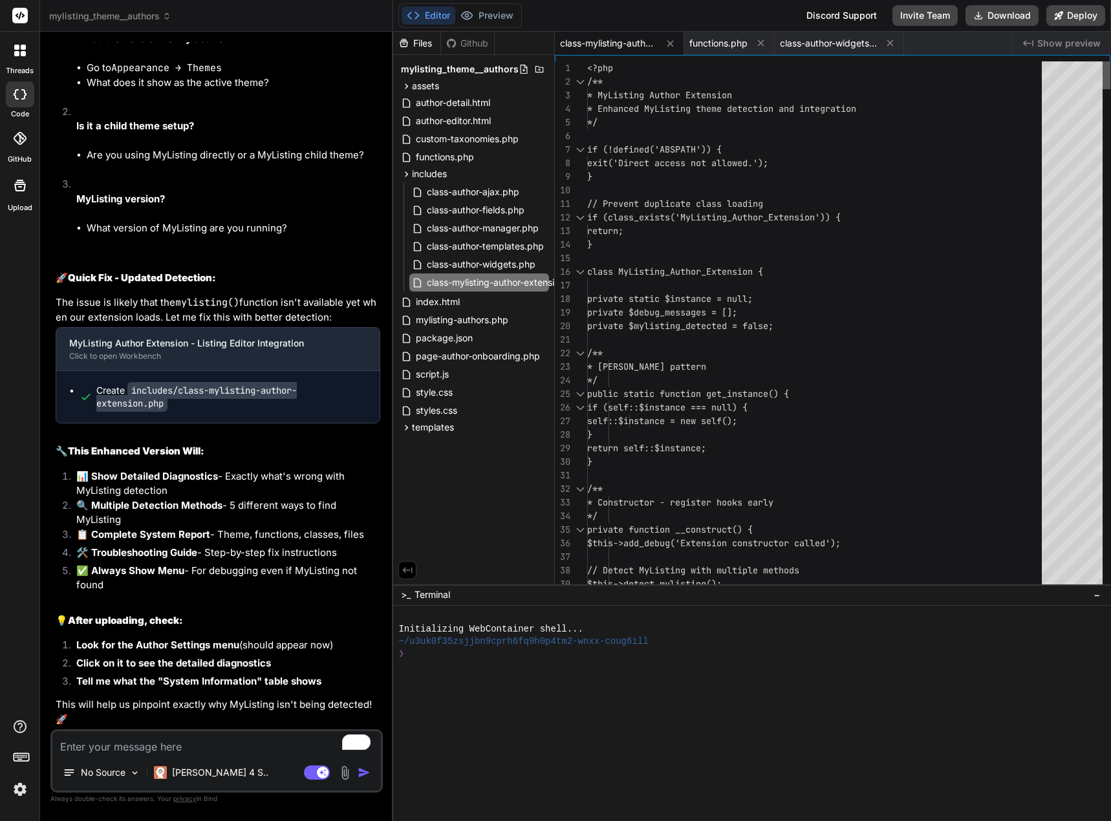
click at [1110, 61] on div at bounding box center [1106, 75] width 8 height 28
drag, startPoint x: 582, startPoint y: 65, endPoint x: 673, endPoint y: 280, distance: 233.2
click at [679, 286] on div "38 39 36 37 34 35 31 32 33 28 29 30 27 23 24 25 26 19 20 21 22 16 17 18 12 13 1…" at bounding box center [832, 325] width 555 height 529
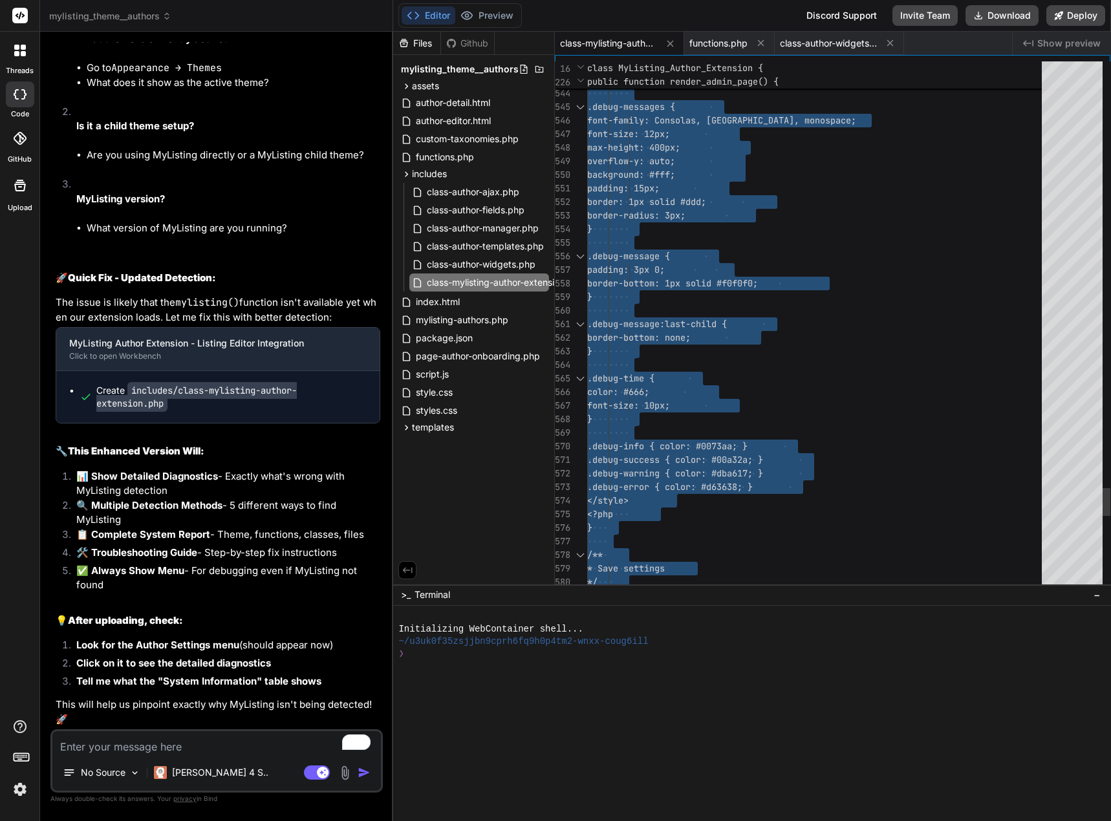
type textarea "<?php /** * MyListing Author Extension * Enhanced MyListing theme detection and…"
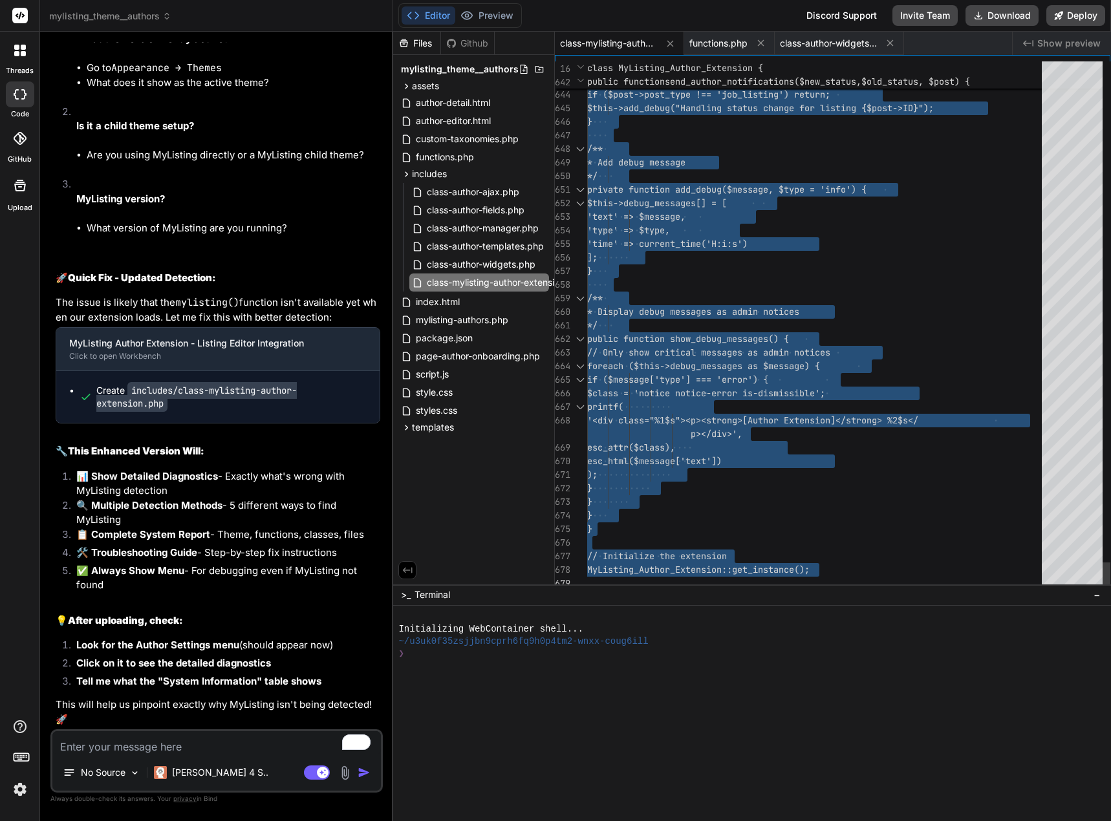
drag, startPoint x: 590, startPoint y: 72, endPoint x: 758, endPoint y: 701, distance: 651.0
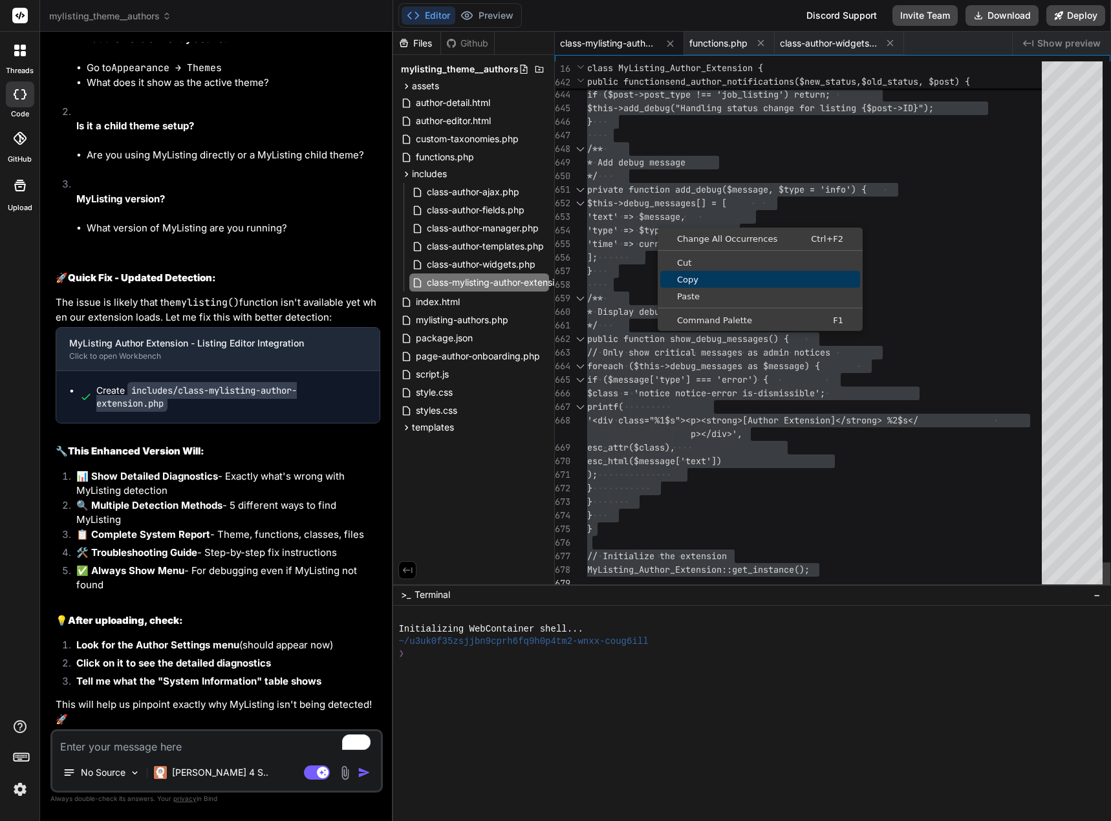
click at [691, 277] on span "Copy" at bounding box center [760, 279] width 200 height 8
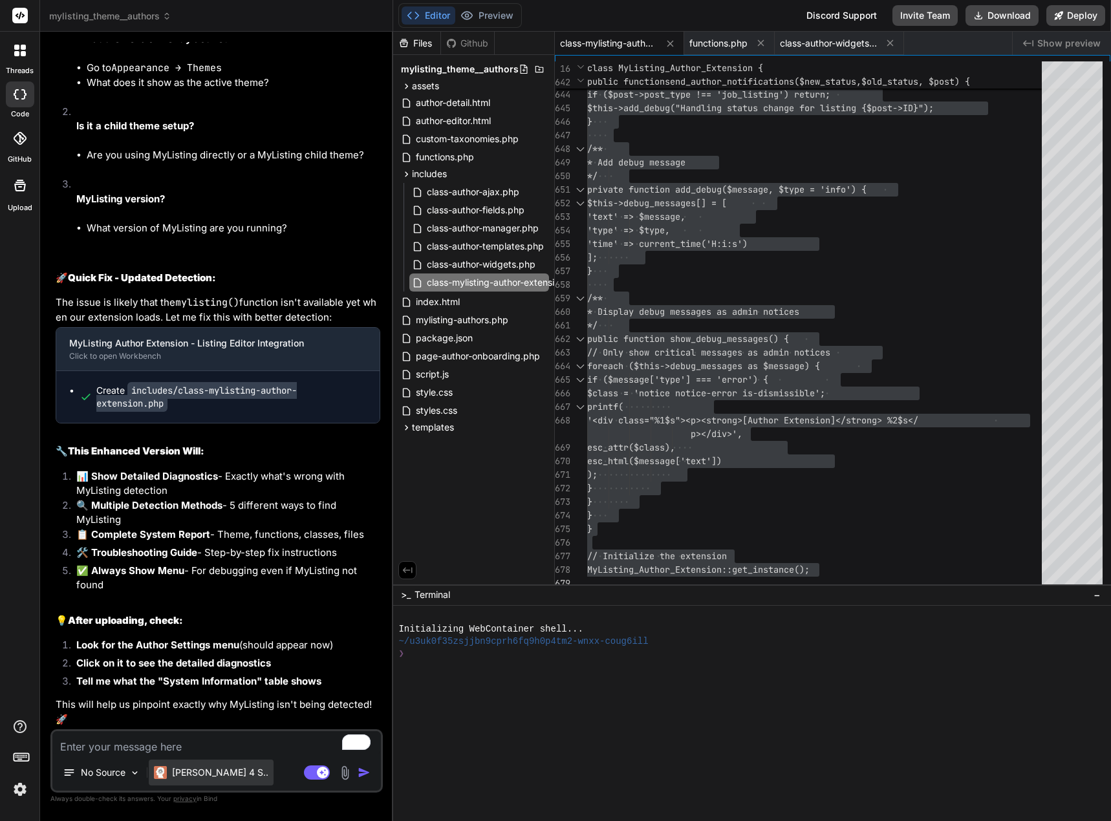
click at [184, 774] on p "[PERSON_NAME] 4 S.." at bounding box center [220, 772] width 96 height 13
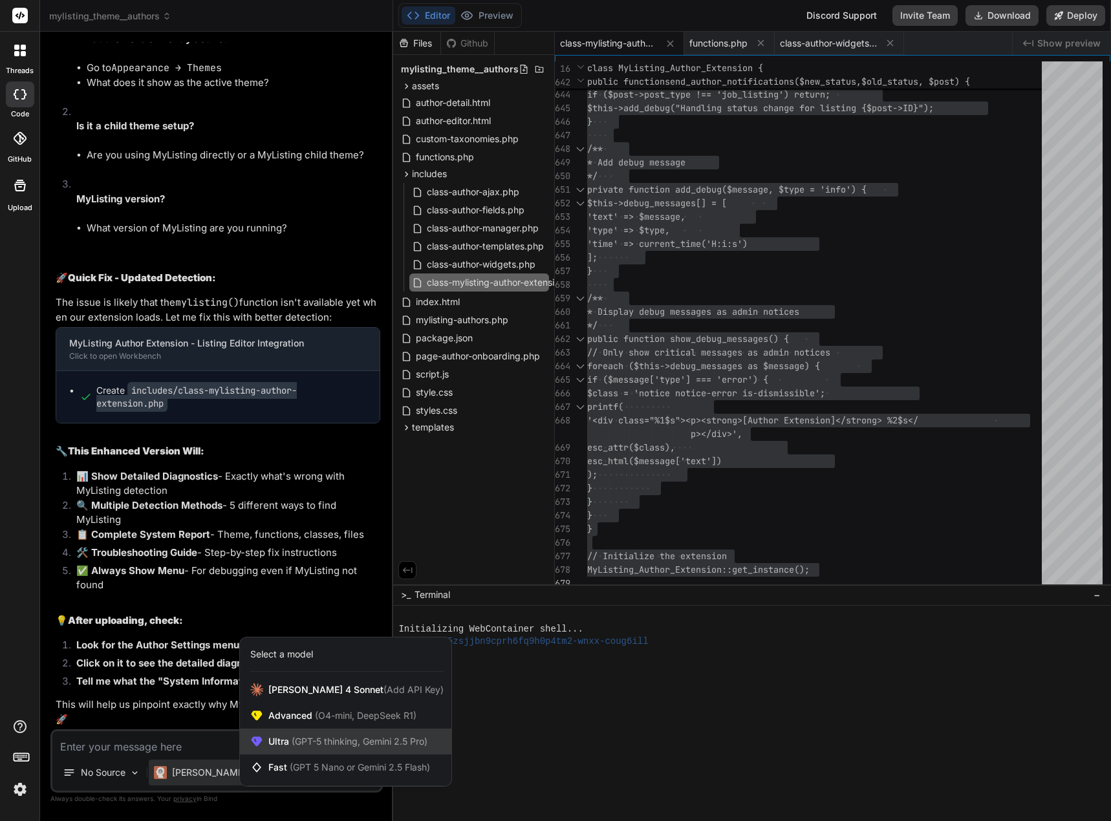
click at [387, 744] on span "(GPT-5 thinking, Gemini 2.5 Pro)" at bounding box center [358, 741] width 138 height 11
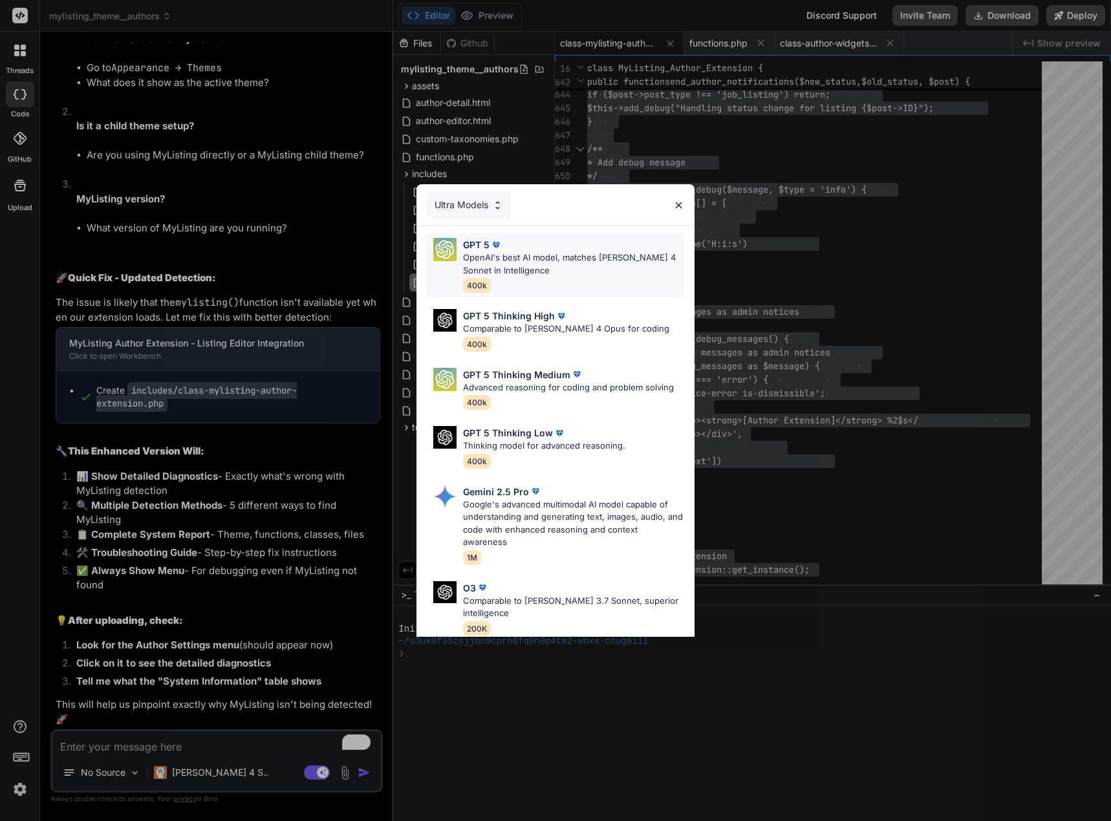
click at [507, 261] on p "OpenAI's best AI model, matches [PERSON_NAME] 4 Sonnet in Intelligence" at bounding box center [573, 263] width 221 height 25
type textarea "x"
